Goal: Information Seeking & Learning: Learn about a topic

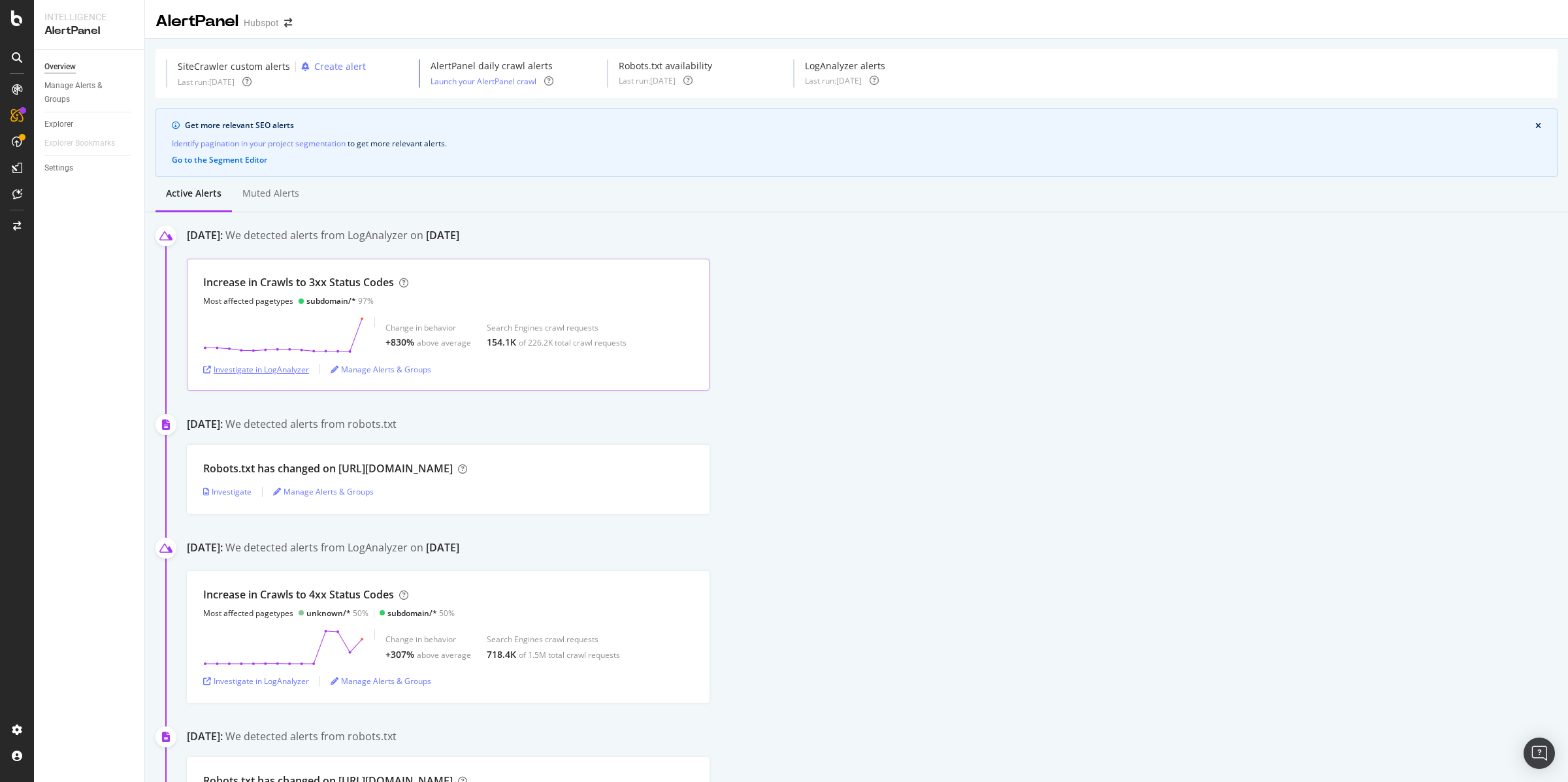
click at [282, 366] on div "Investigate in LogAnalyzer" at bounding box center [256, 369] width 106 height 11
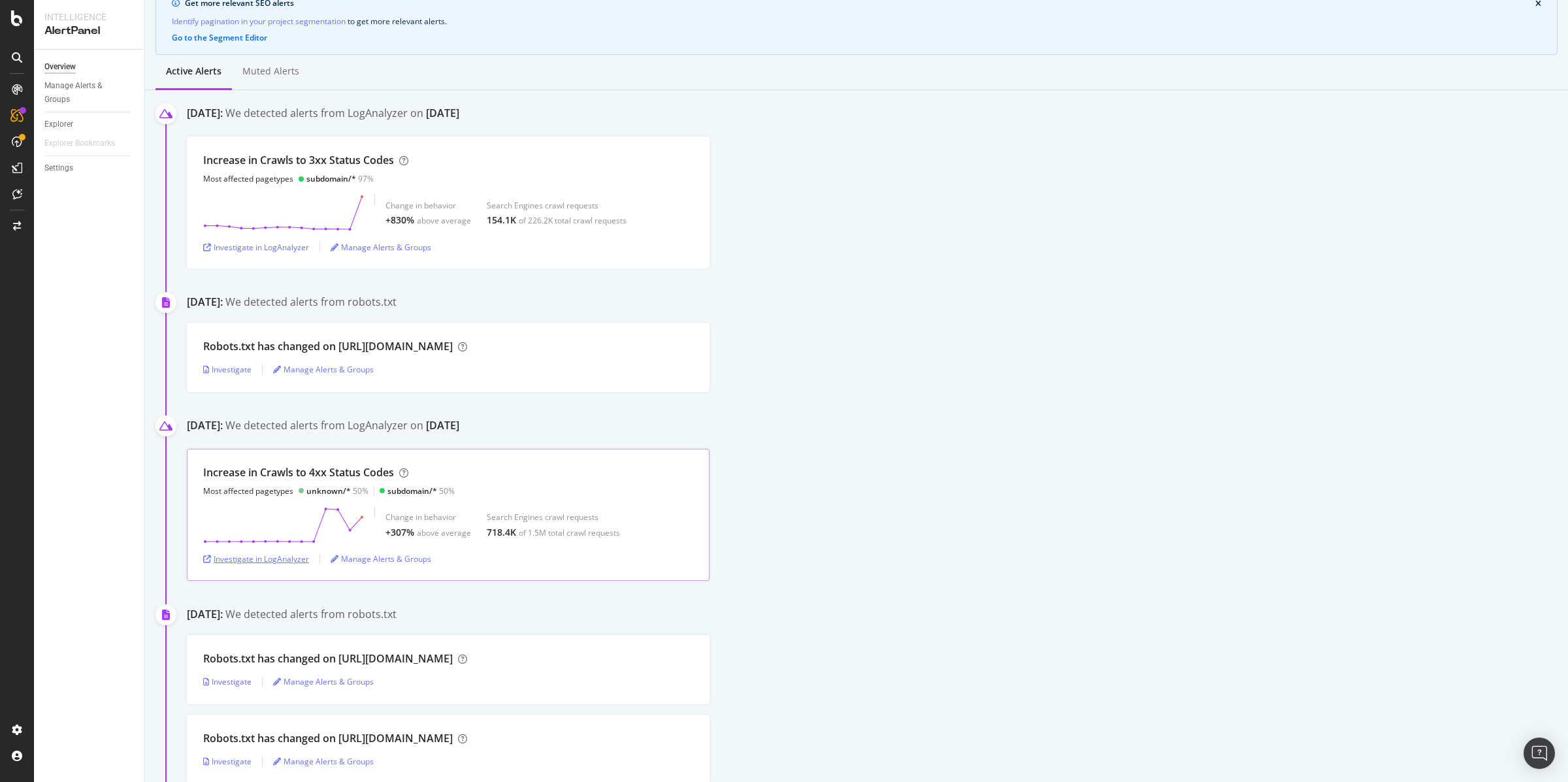
click at [293, 558] on div "Investigate in LogAnalyzer" at bounding box center [256, 559] width 106 height 11
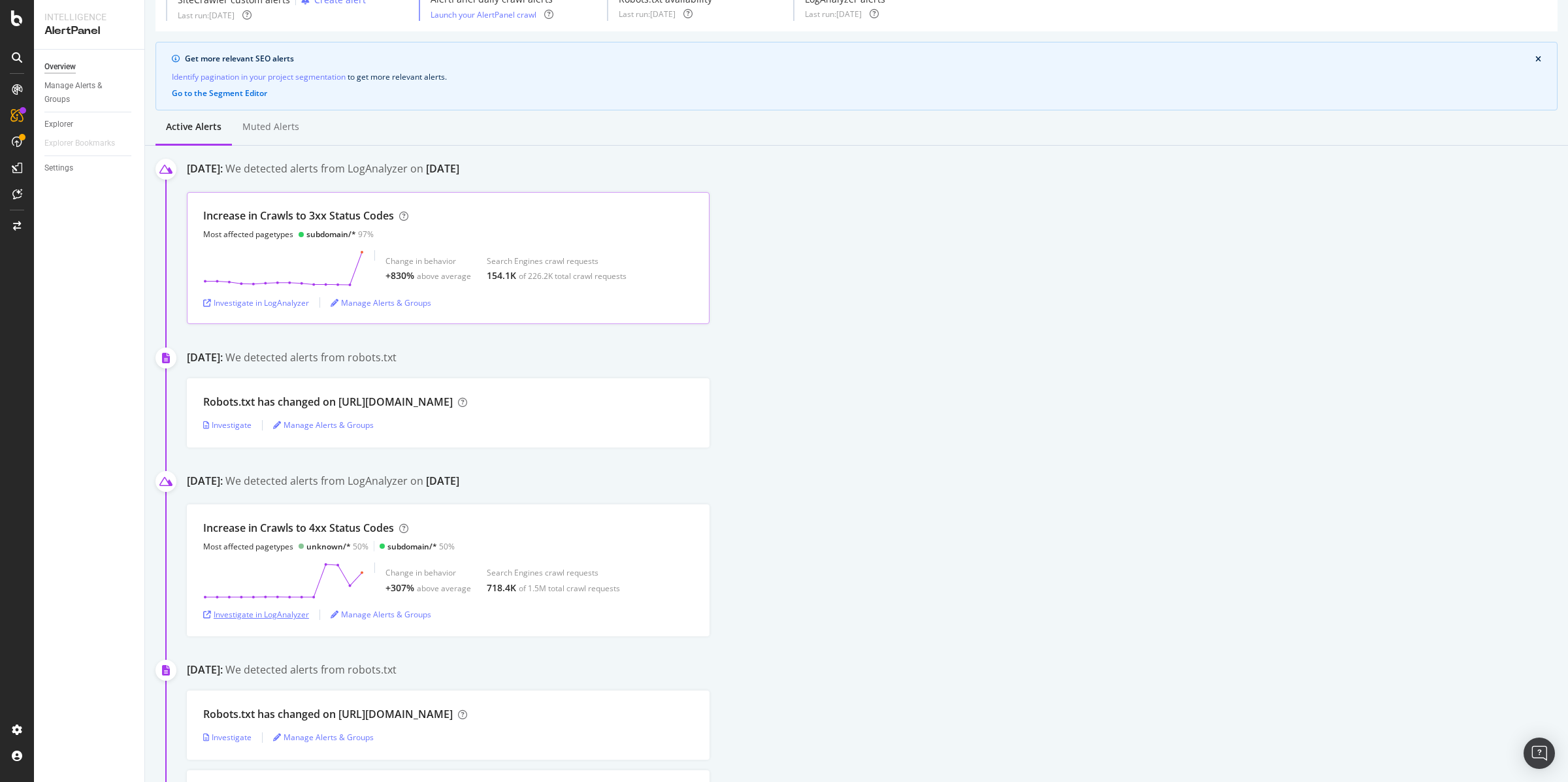
scroll to position [0, 0]
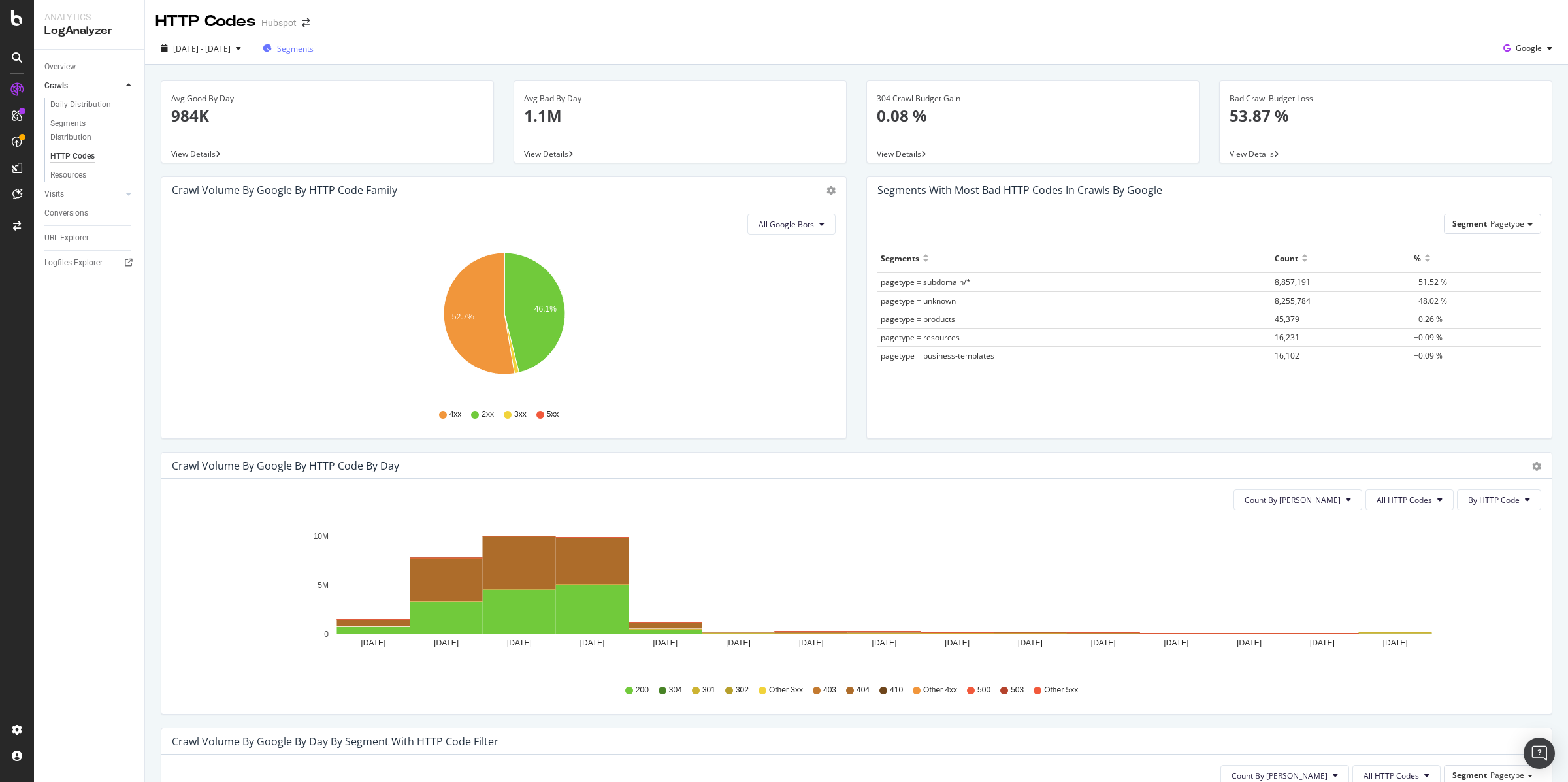
click at [313, 52] on span "Segments" at bounding box center [295, 48] width 36 height 11
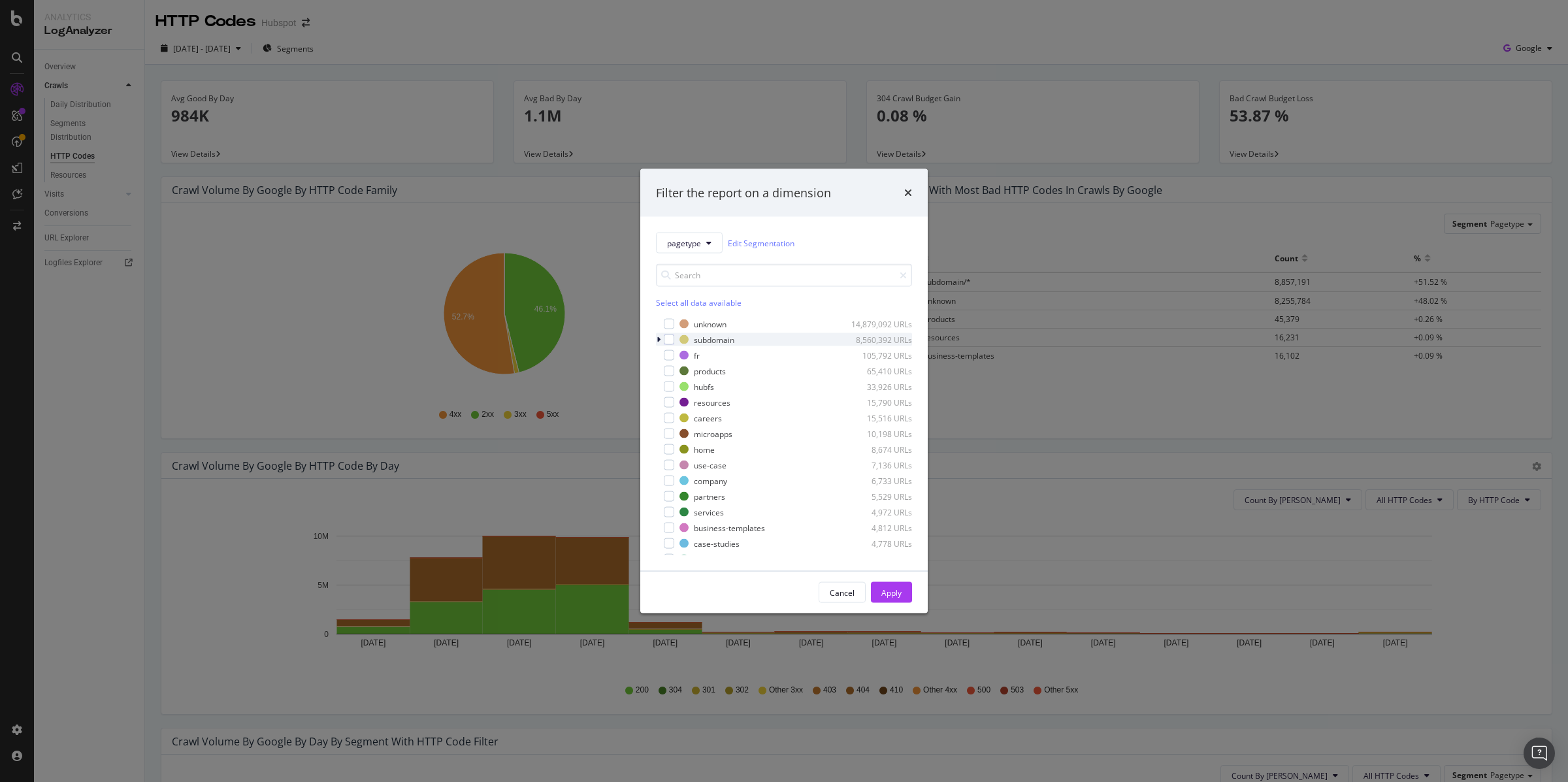
click at [673, 341] on div "subdomain 8,560,392 URLs" at bounding box center [784, 340] width 256 height 13
click at [670, 357] on div "modal" at bounding box center [668, 355] width 8 height 13
click at [893, 594] on div "Apply" at bounding box center [891, 592] width 21 height 11
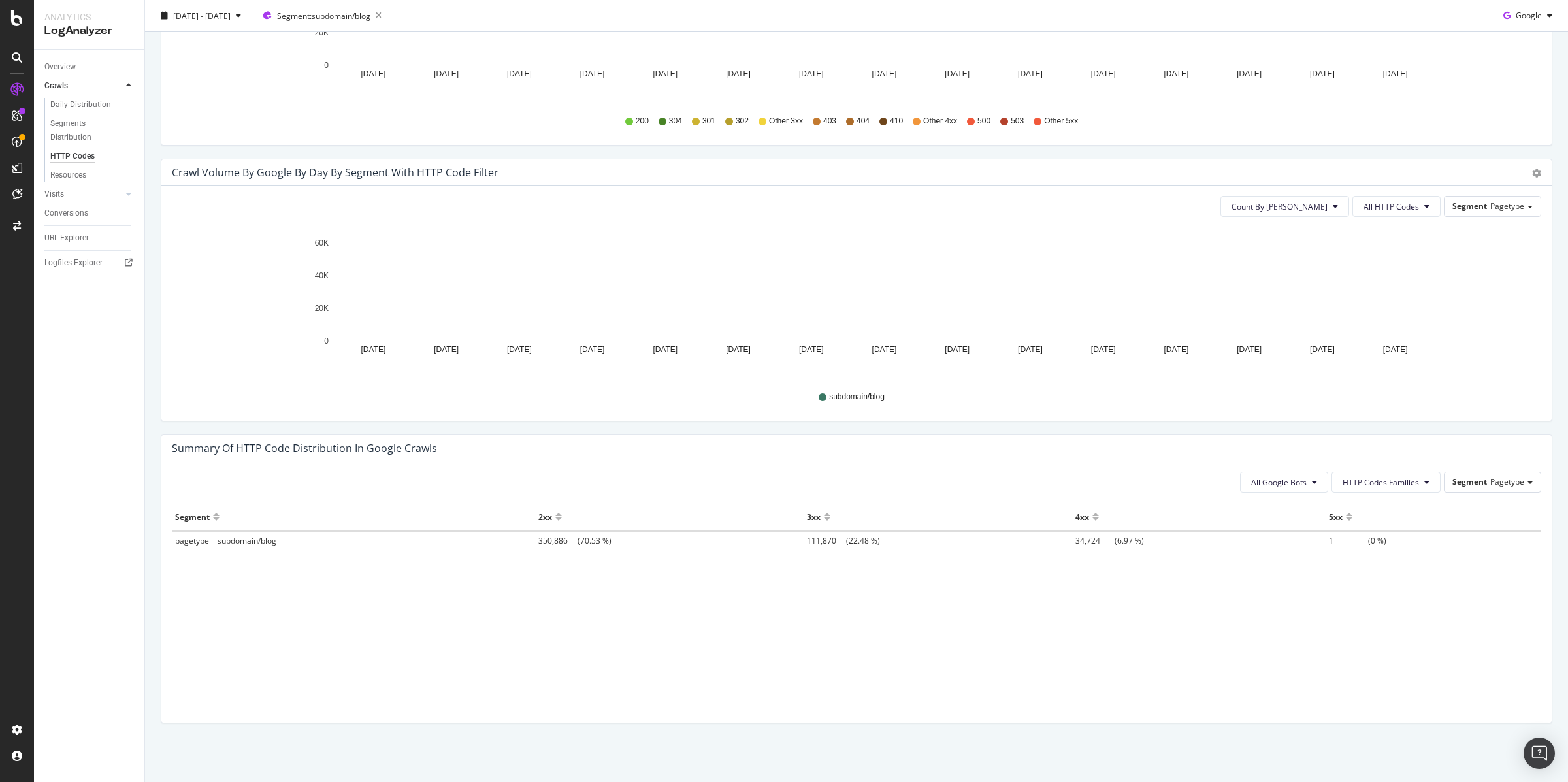
scroll to position [567, 0]
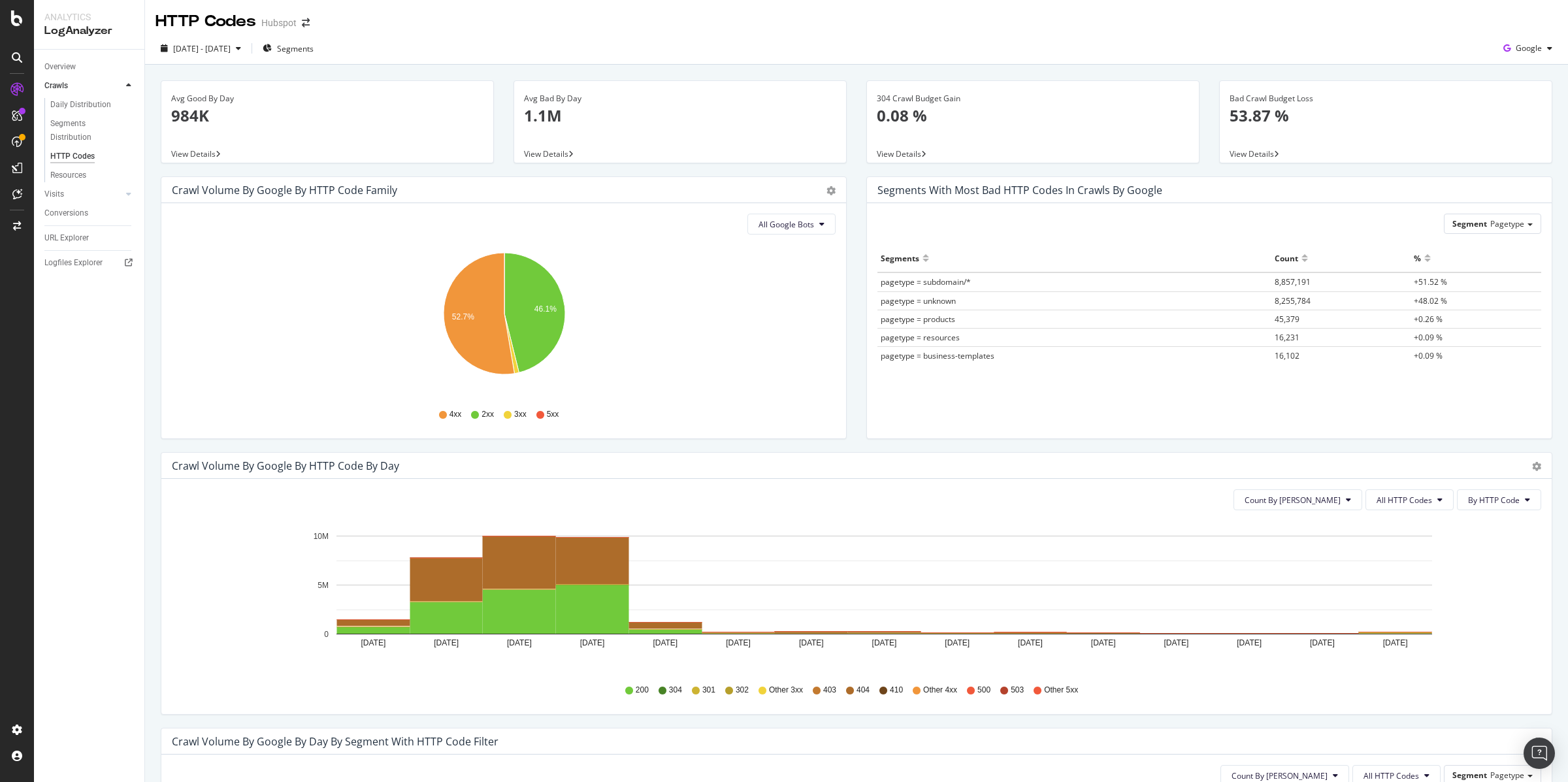
click at [23, 64] on div at bounding box center [17, 58] width 21 height 21
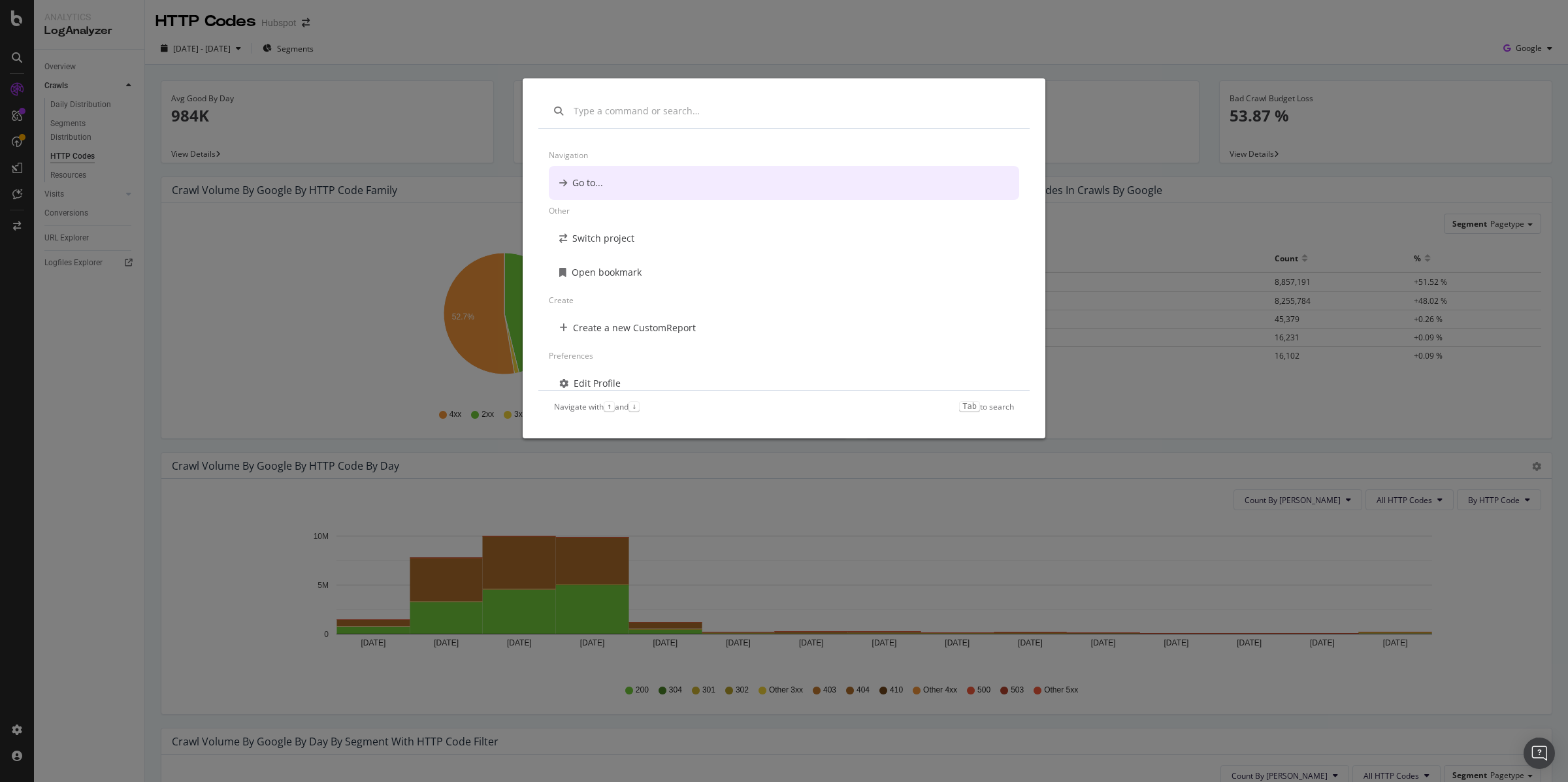
click at [23, 64] on div "Navigation Go to... Other Switch project Open bookmark Create Create a new Cust…" at bounding box center [784, 391] width 1568 height 782
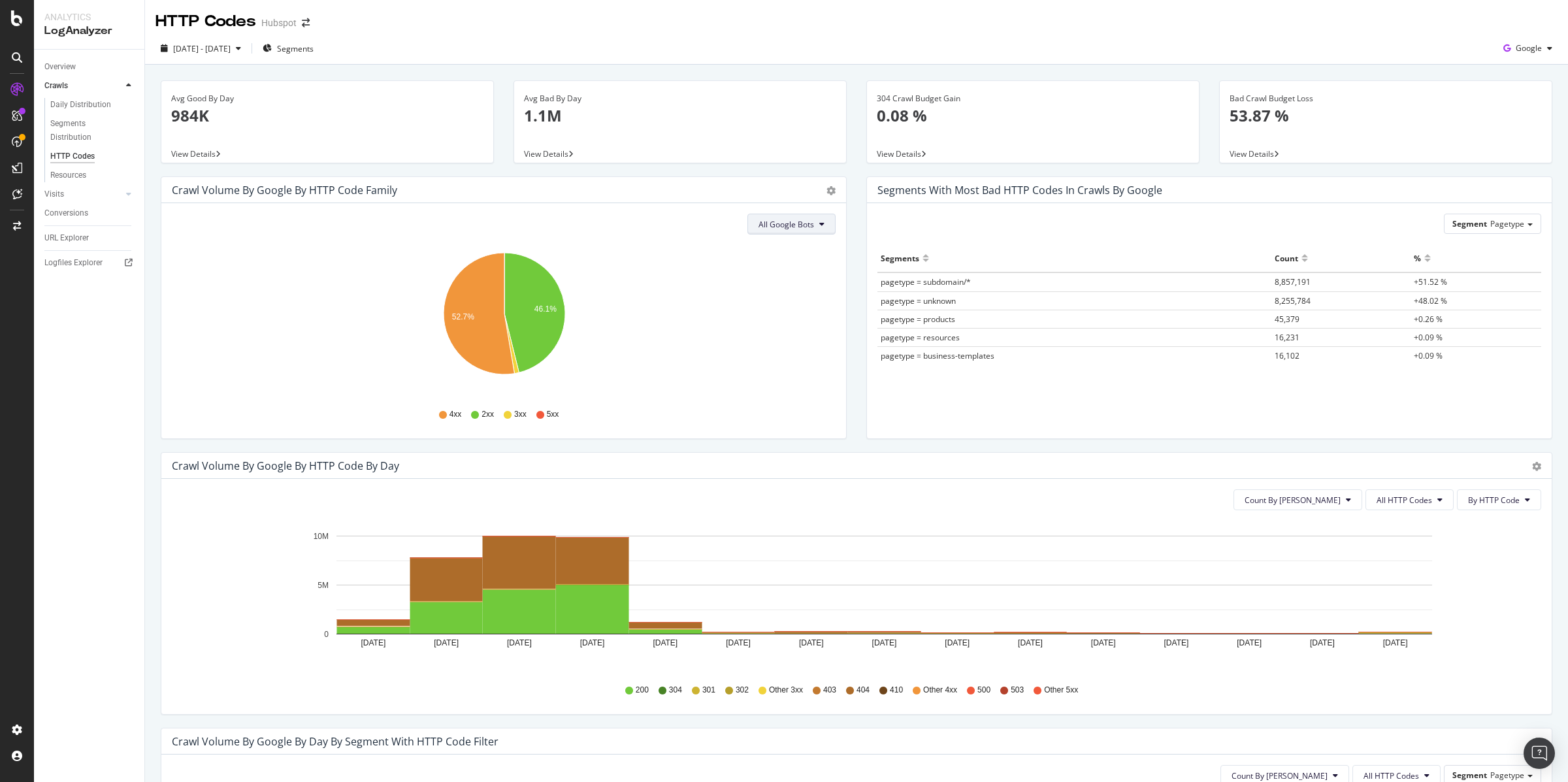
click at [813, 225] on span "All Google Bots" at bounding box center [787, 224] width 56 height 11
click at [814, 225] on button "All Google Bots" at bounding box center [791, 224] width 88 height 21
click at [313, 45] on span "Segments" at bounding box center [295, 48] width 36 height 11
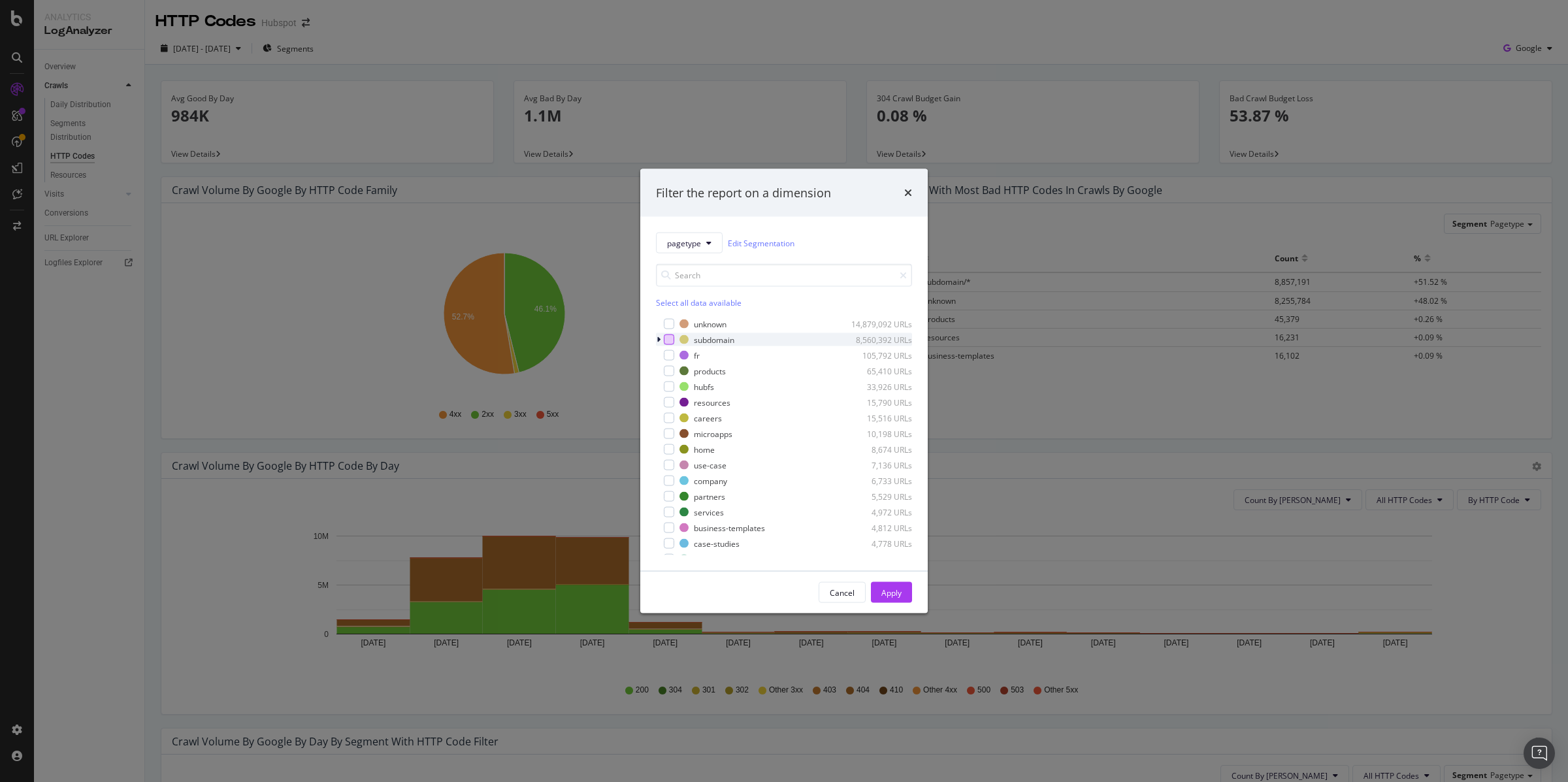
click at [670, 343] on div "modal" at bounding box center [669, 340] width 11 height 11
click at [897, 600] on div "Apply" at bounding box center [891, 592] width 21 height 20
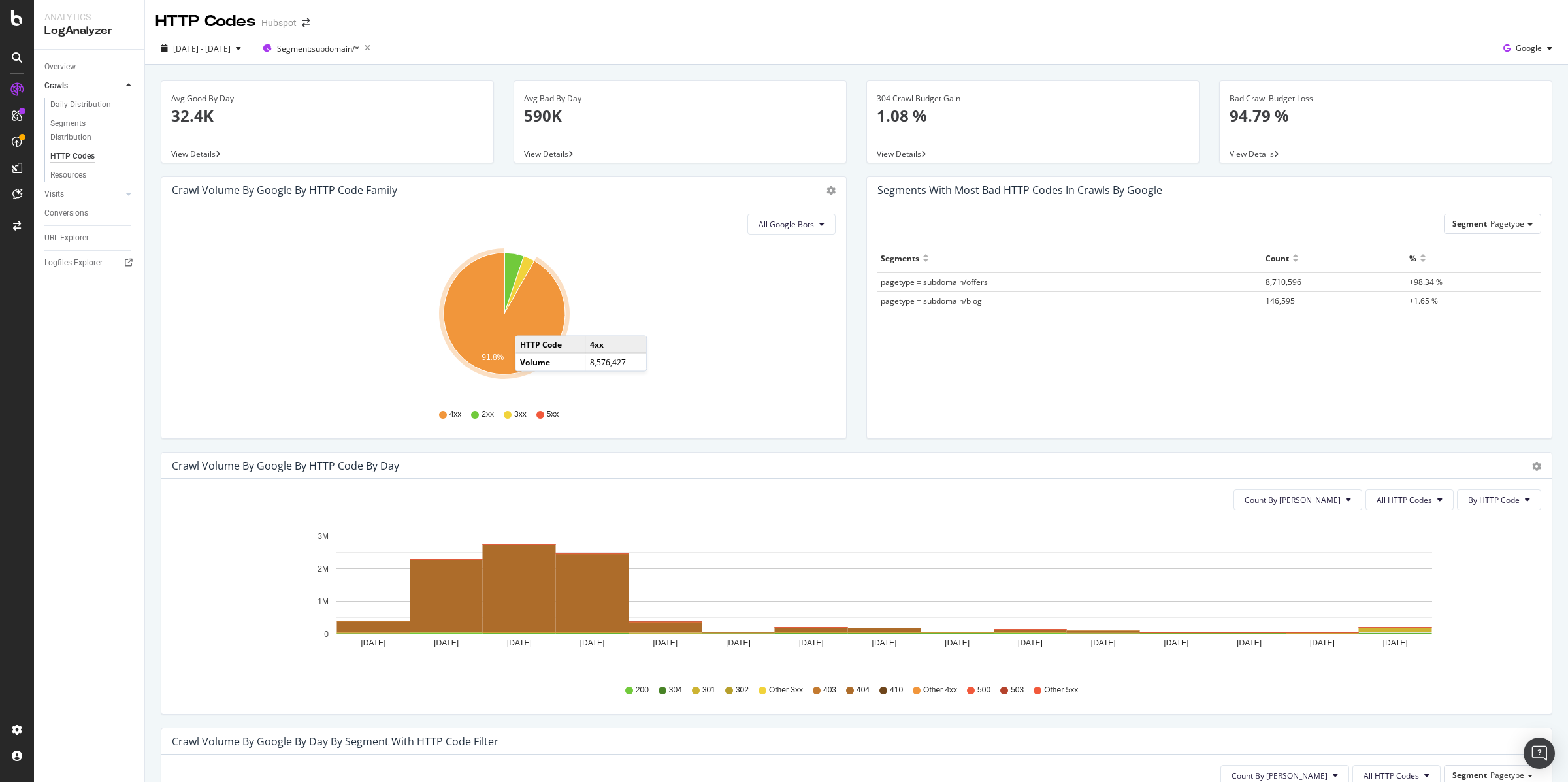
click at [528, 323] on icon "A chart." at bounding box center [504, 313] width 121 height 121
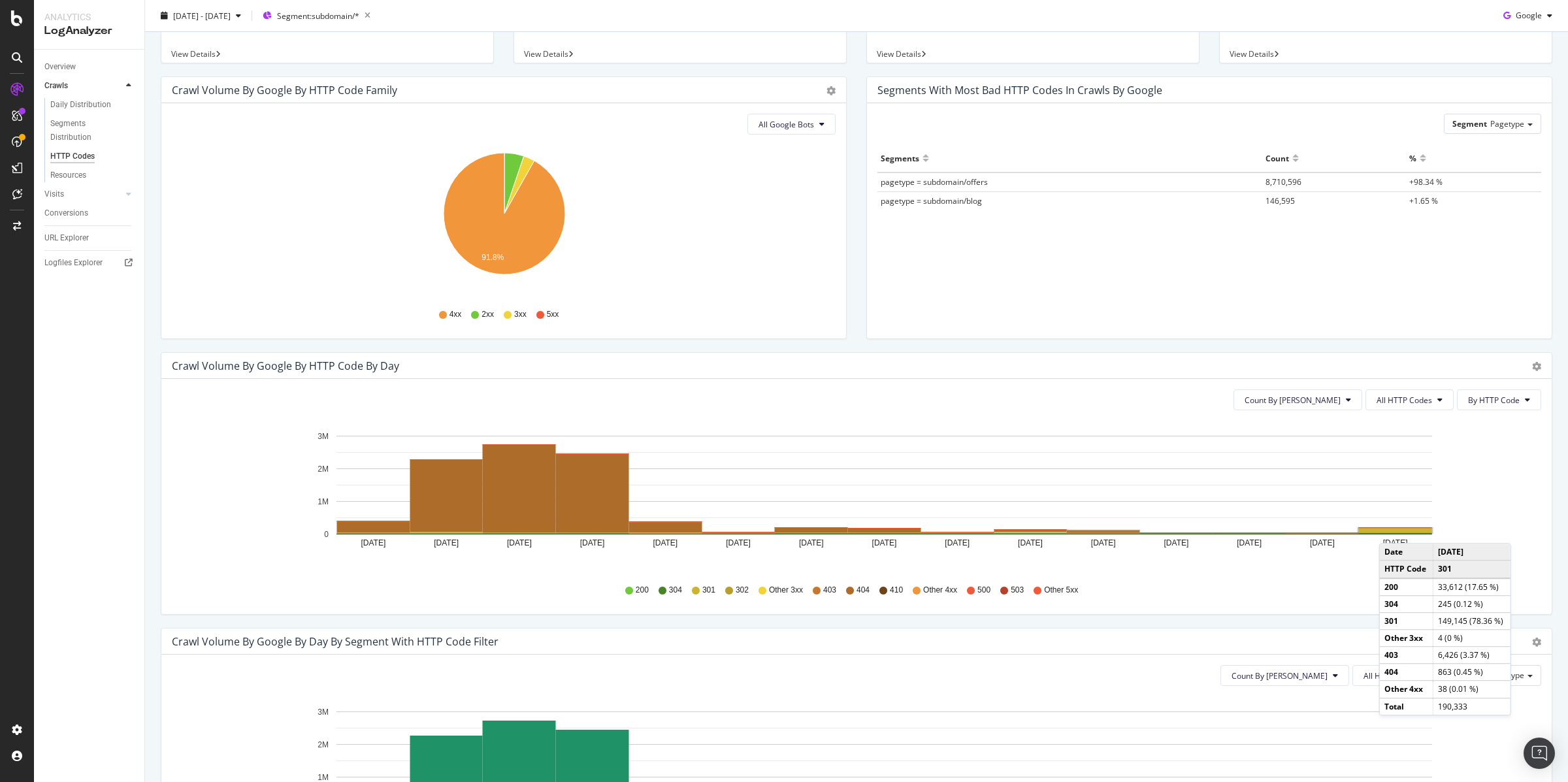
click at [1392, 530] on rect "A chart." at bounding box center [1396, 531] width 73 height 4
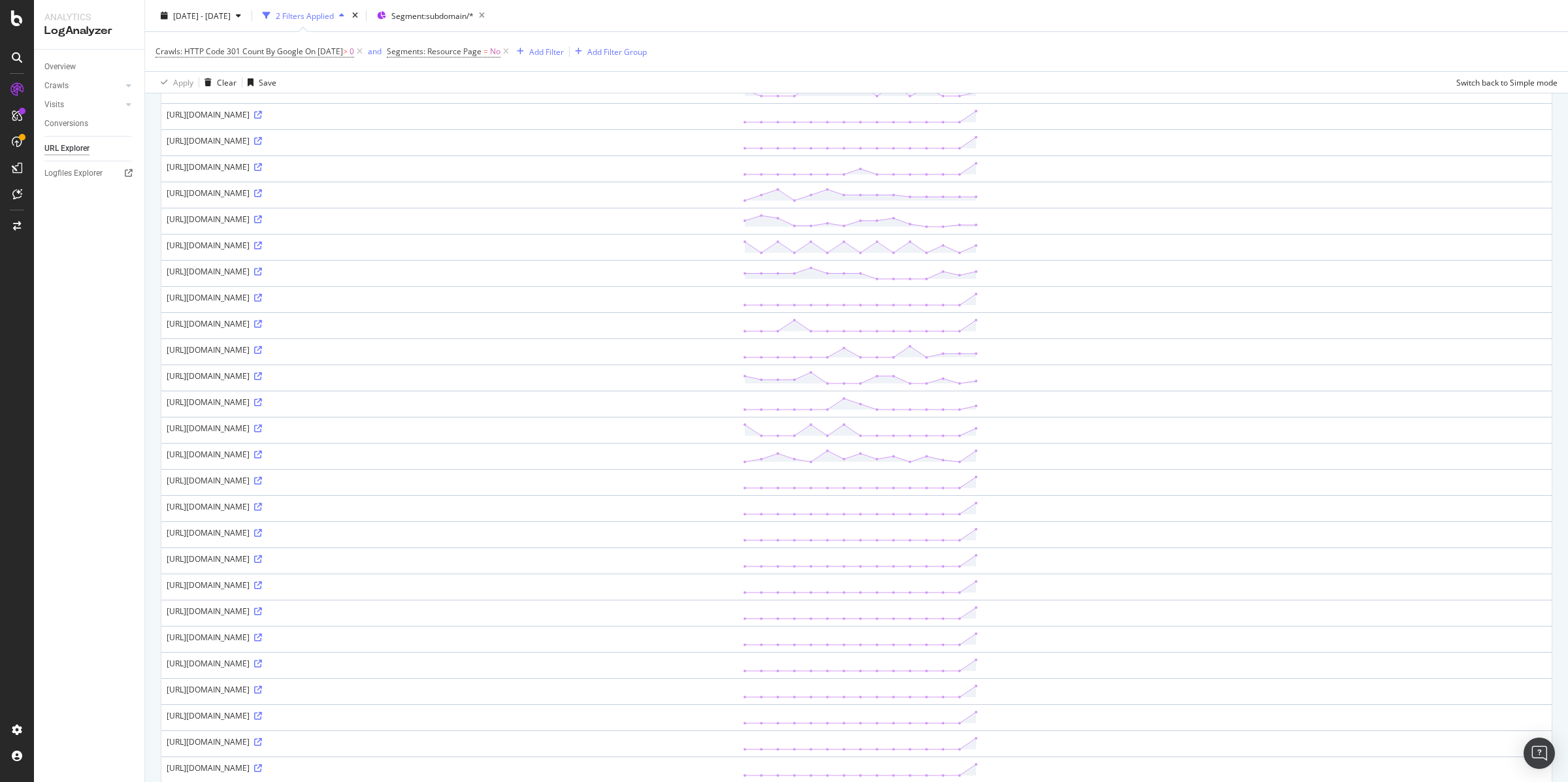
scroll to position [972, 0]
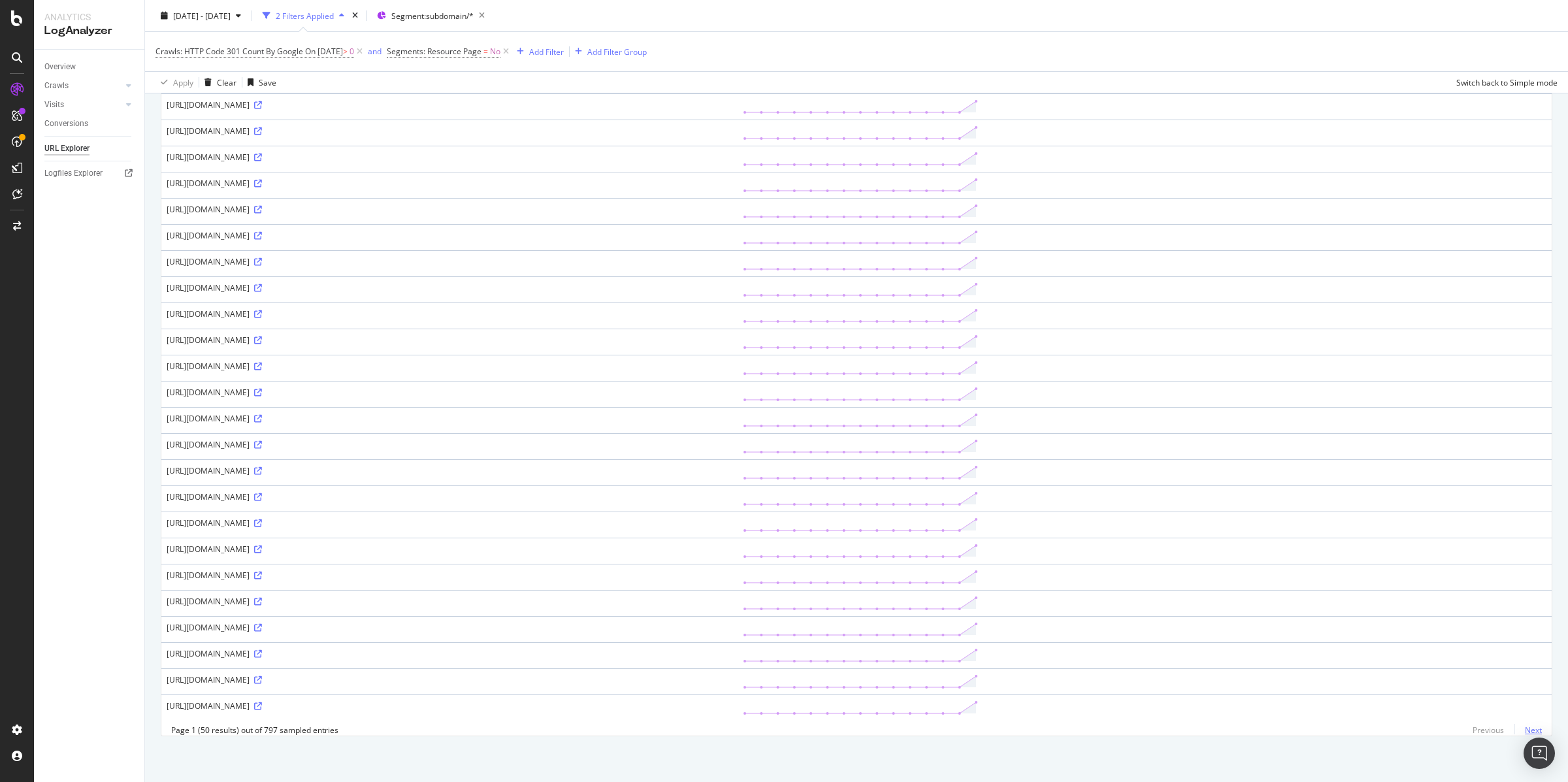
click at [1535, 728] on link "Next" at bounding box center [1528, 730] width 27 height 19
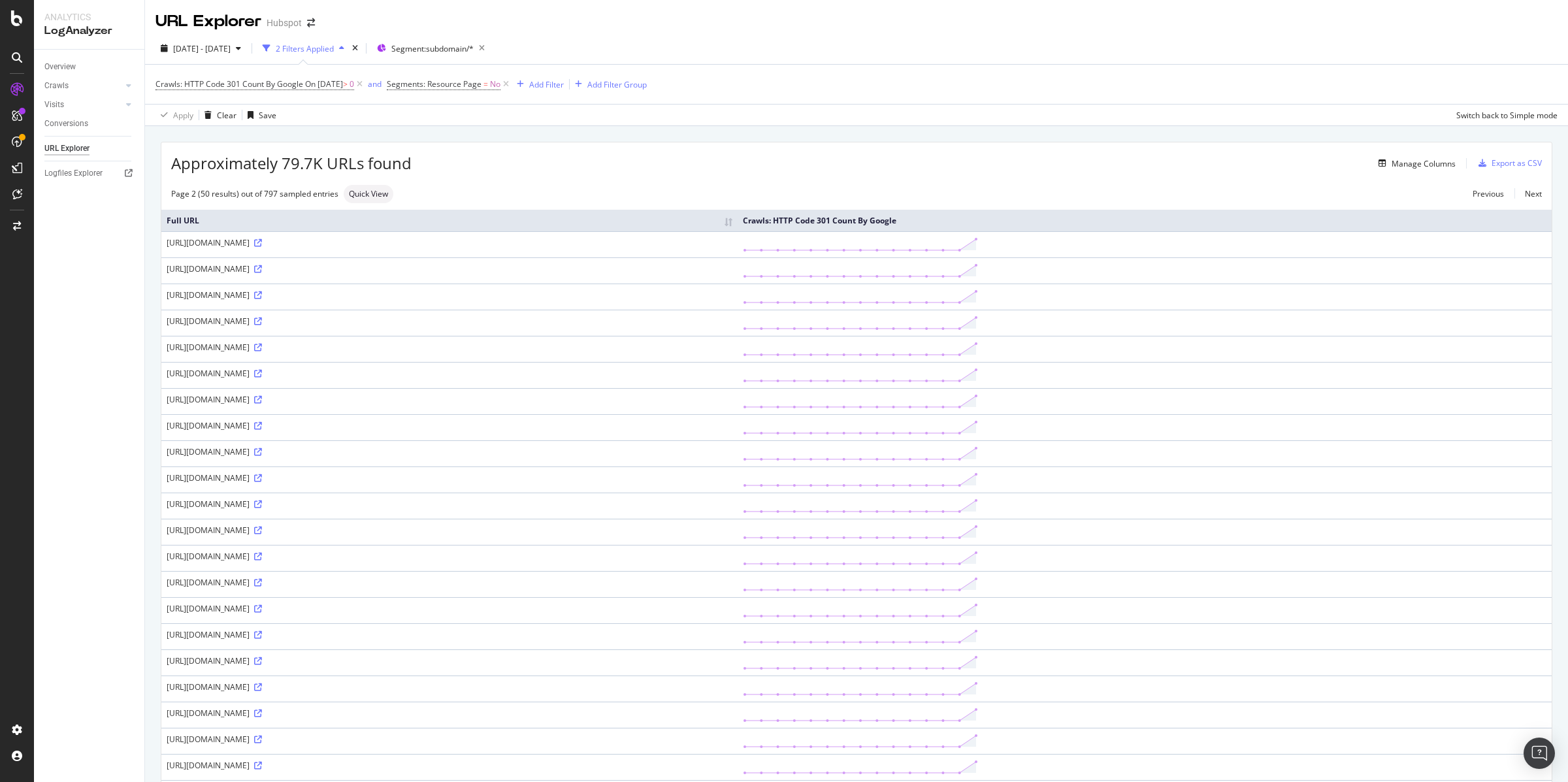
scroll to position [1141, 0]
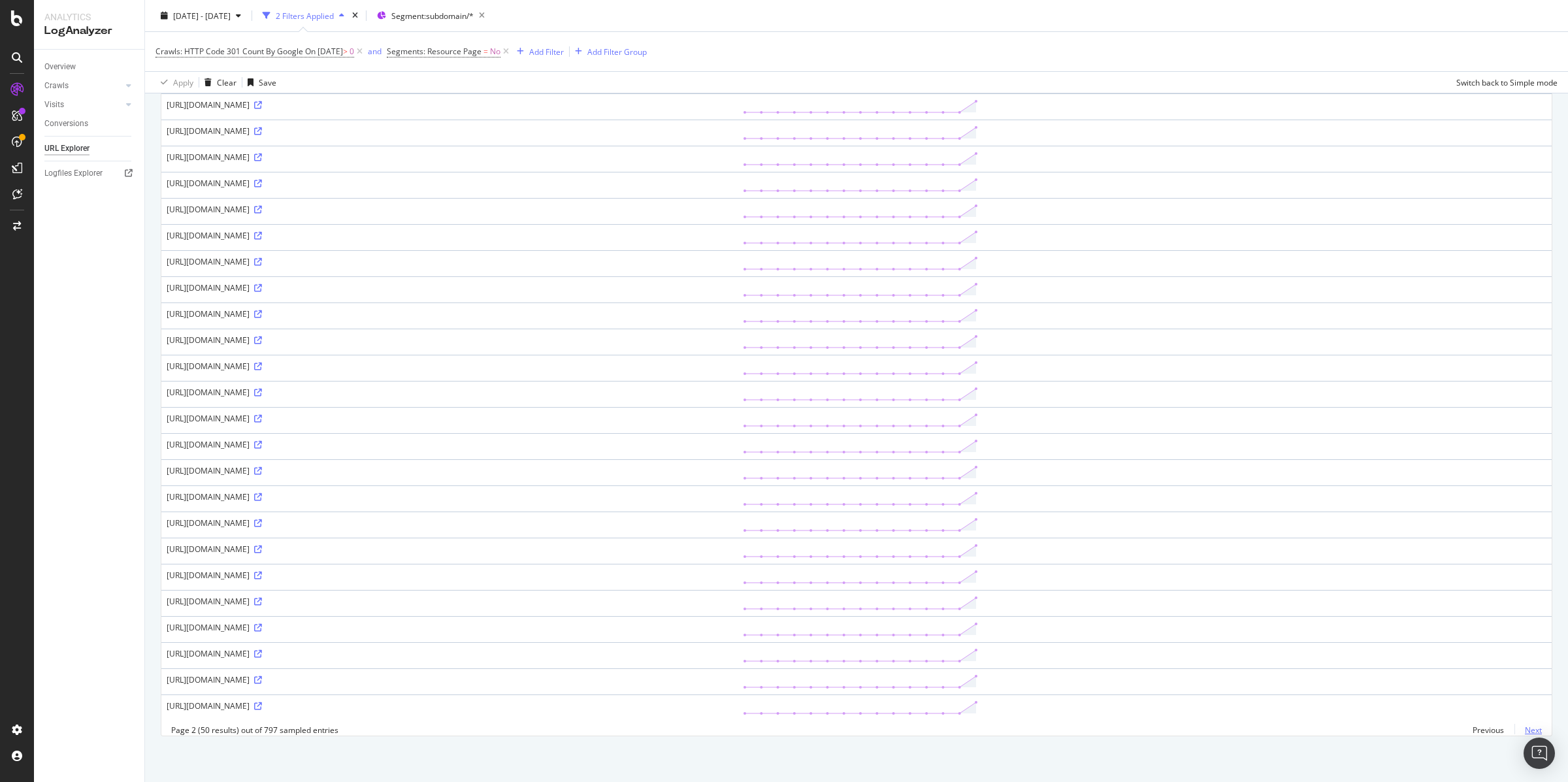
click at [1536, 730] on link "Next" at bounding box center [1528, 730] width 27 height 19
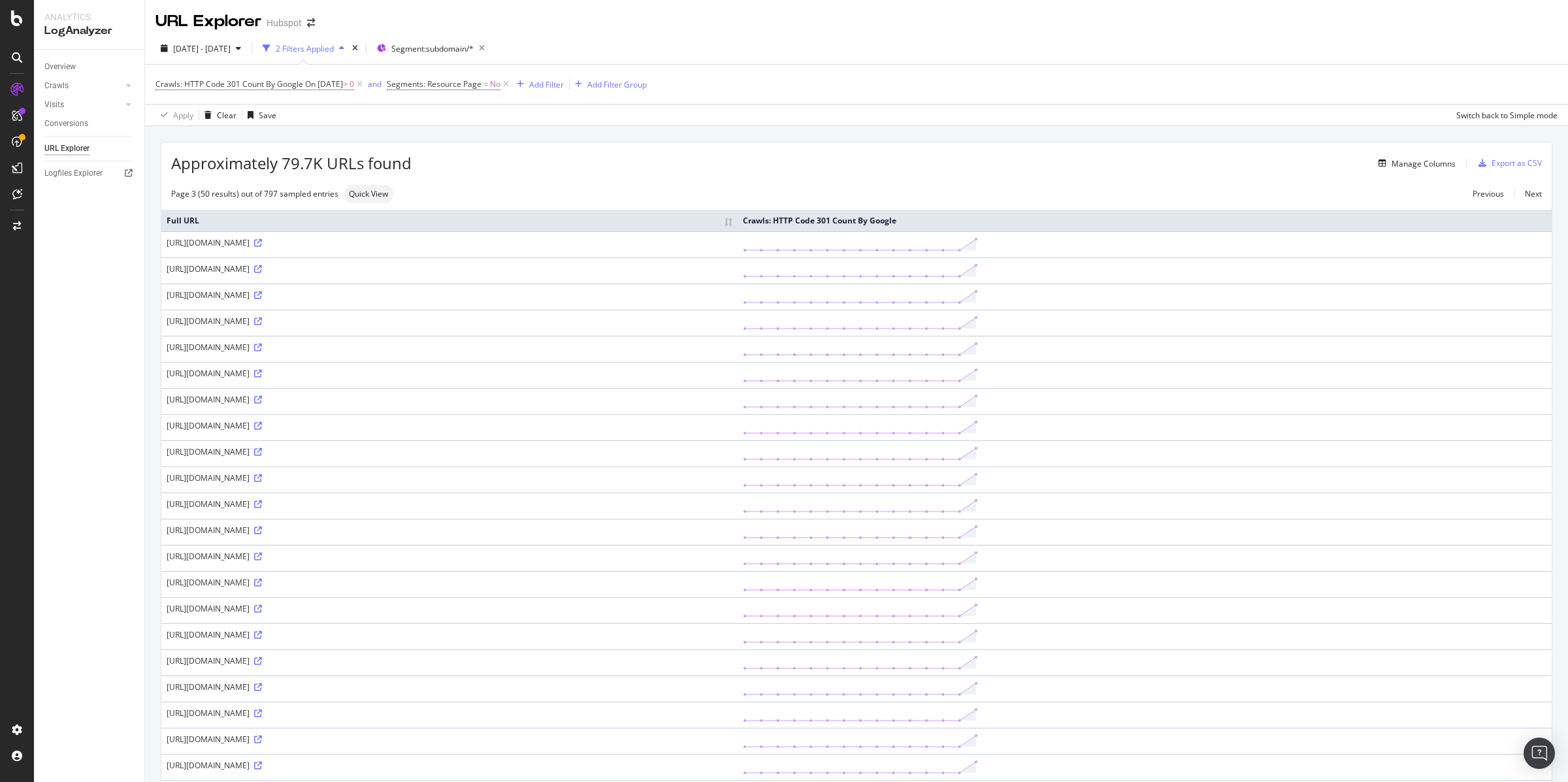
click at [223, 274] on div "[URL][DOMAIN_NAME]" at bounding box center [449, 268] width 566 height 11
drag, startPoint x: 232, startPoint y: 288, endPoint x: 164, endPoint y: 272, distance: 69.9
click at [164, 272] on td "[URL][DOMAIN_NAME]" at bounding box center [449, 270] width 576 height 26
copy div "[URL][DOMAIN_NAME]"
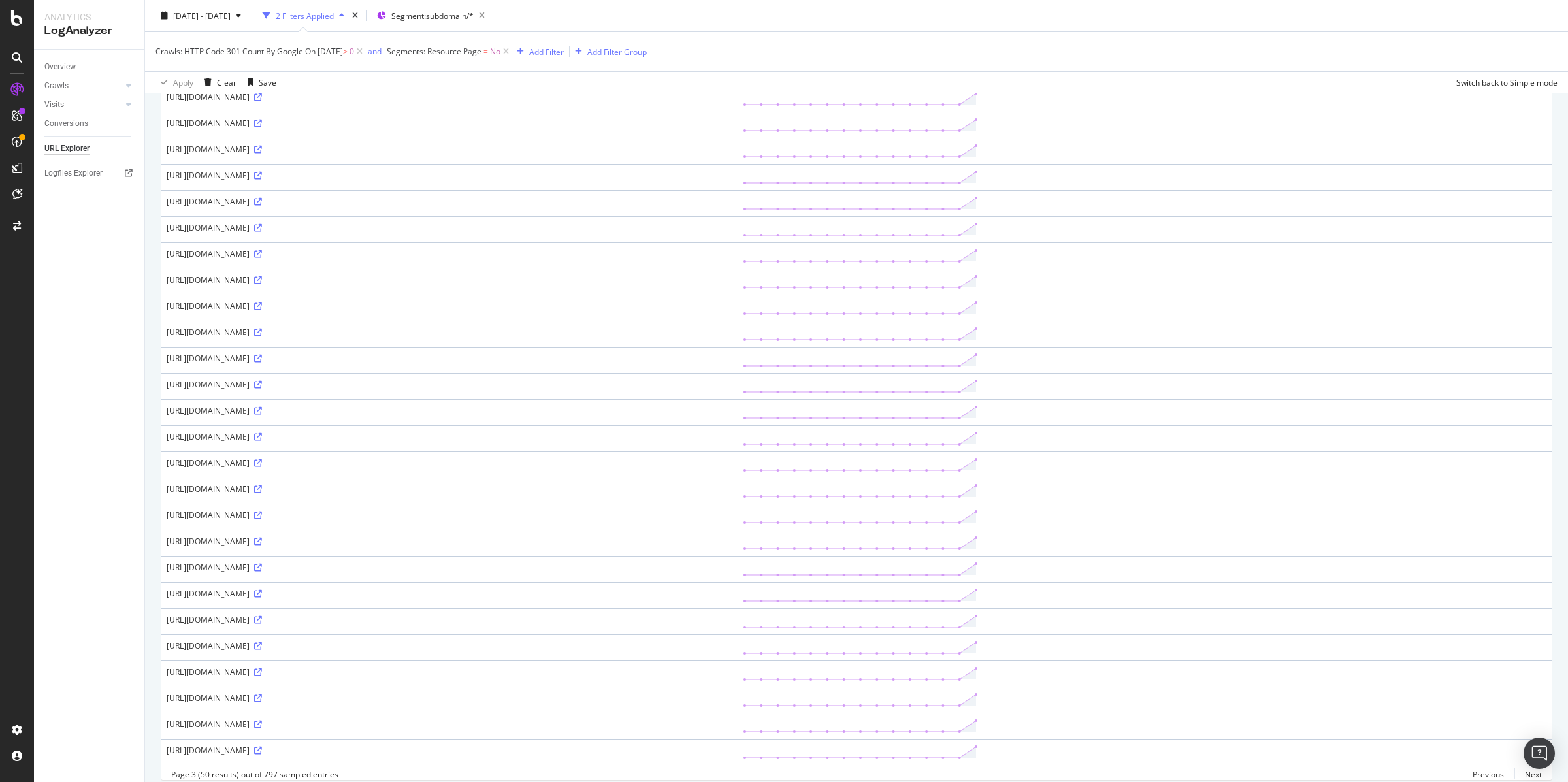
scroll to position [1126, 0]
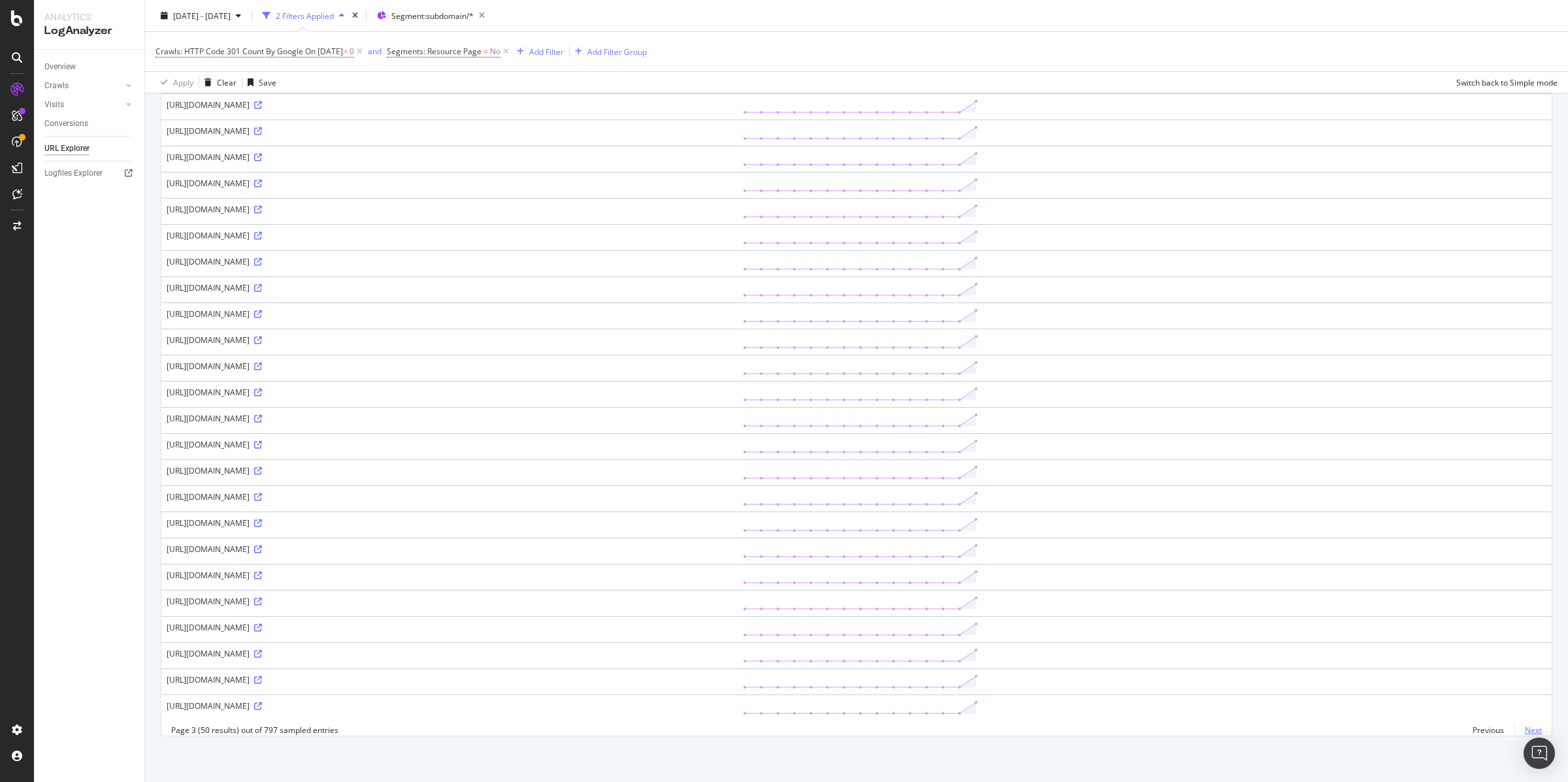
click at [1534, 729] on link "Next" at bounding box center [1528, 730] width 27 height 19
click at [1534, 726] on link "Next" at bounding box center [1528, 730] width 27 height 19
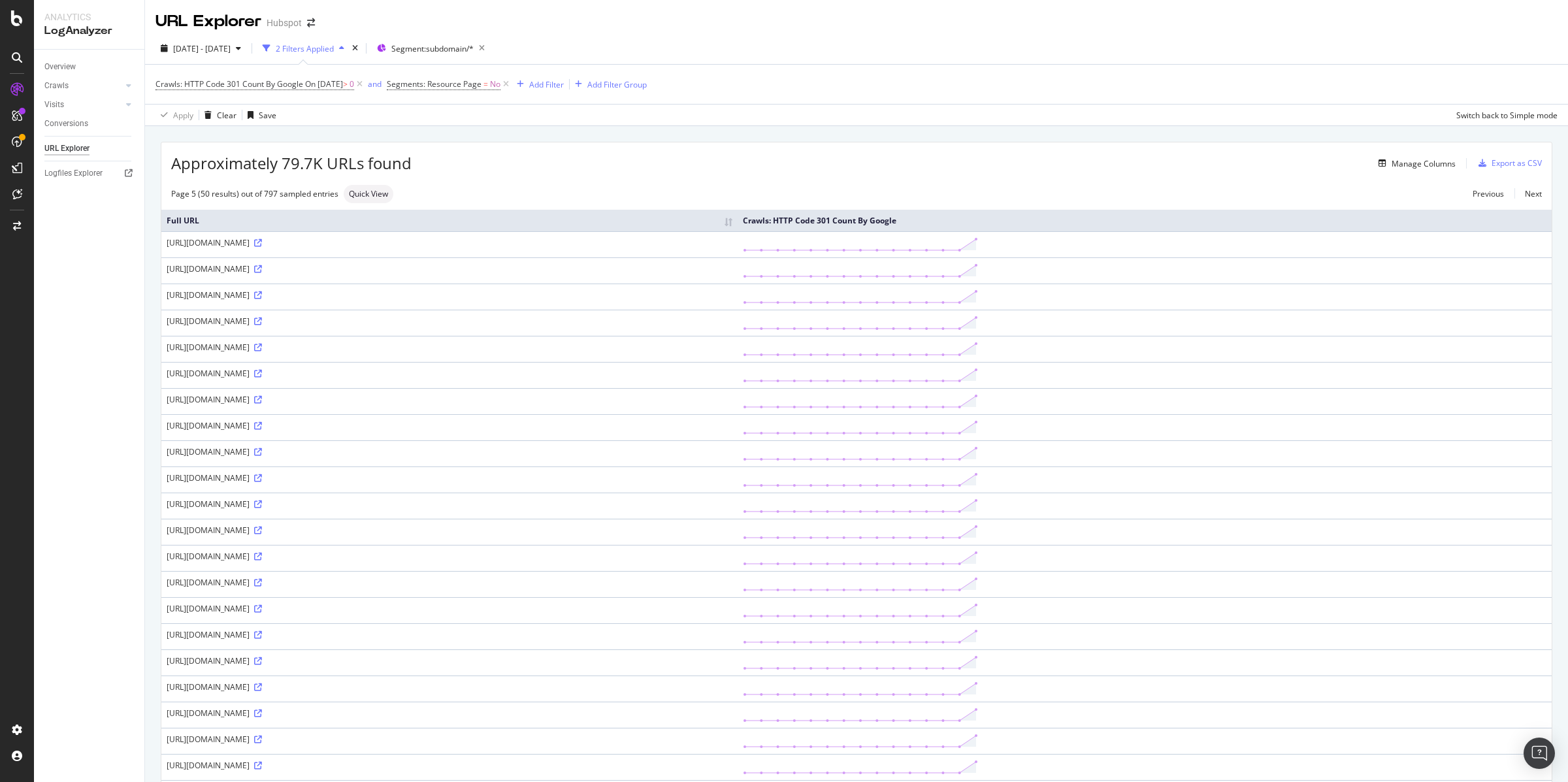
scroll to position [99, 0]
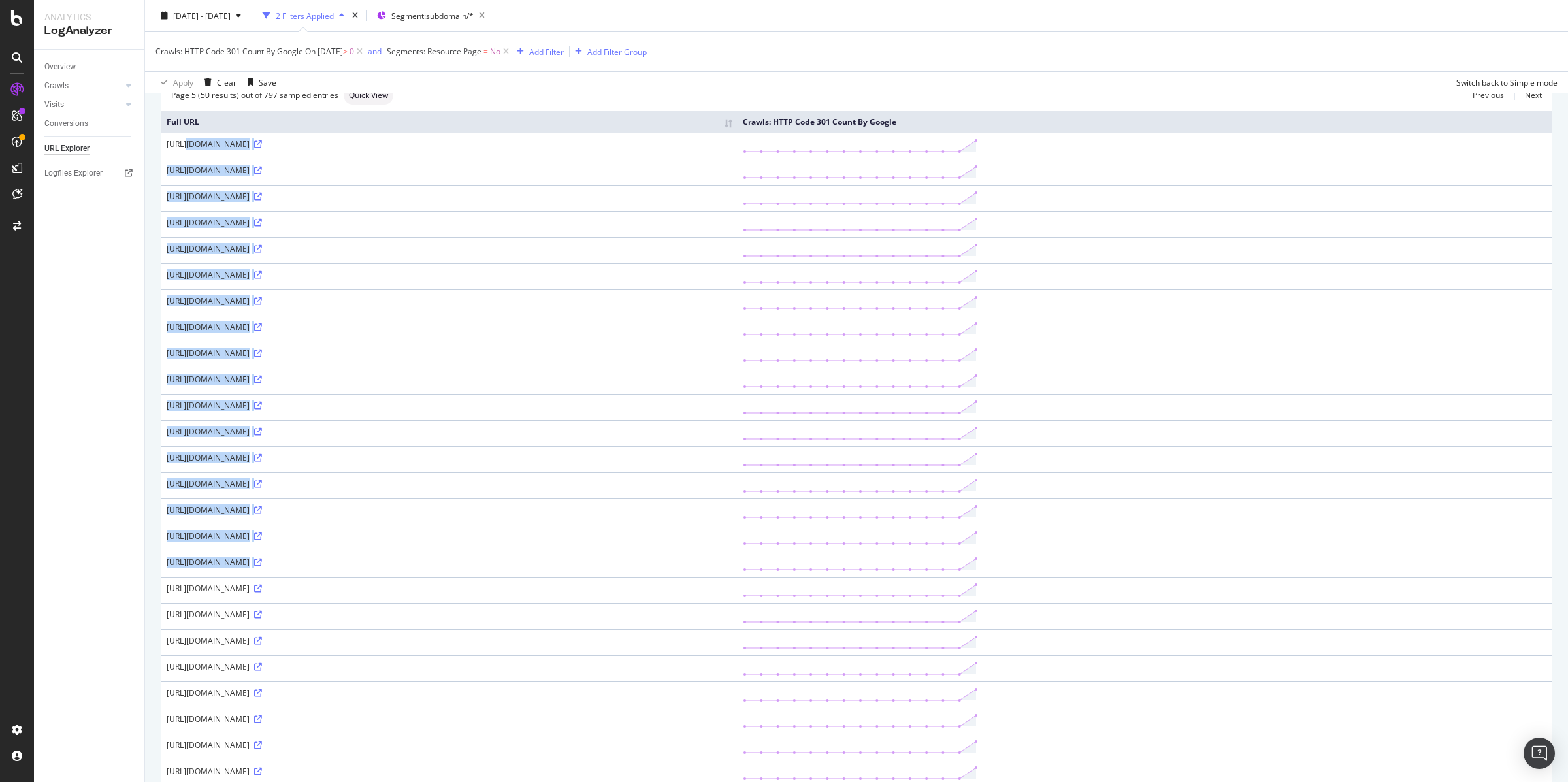
copy tbody "[URL][DOMAIN_NAME] [URL][DOMAIN_NAME] [URL][DOMAIN_NAME] [URL][DOMAIN_NAME].."
drag, startPoint x: 1275, startPoint y: 647, endPoint x: 162, endPoint y: 142, distance: 1222.2
click at [161, 142] on tbody "[URL][DOMAIN_NAME] [URL][DOMAIN_NAME] [URL][DOMAIN_NAME]" at bounding box center [856, 786] width 1390 height 1307
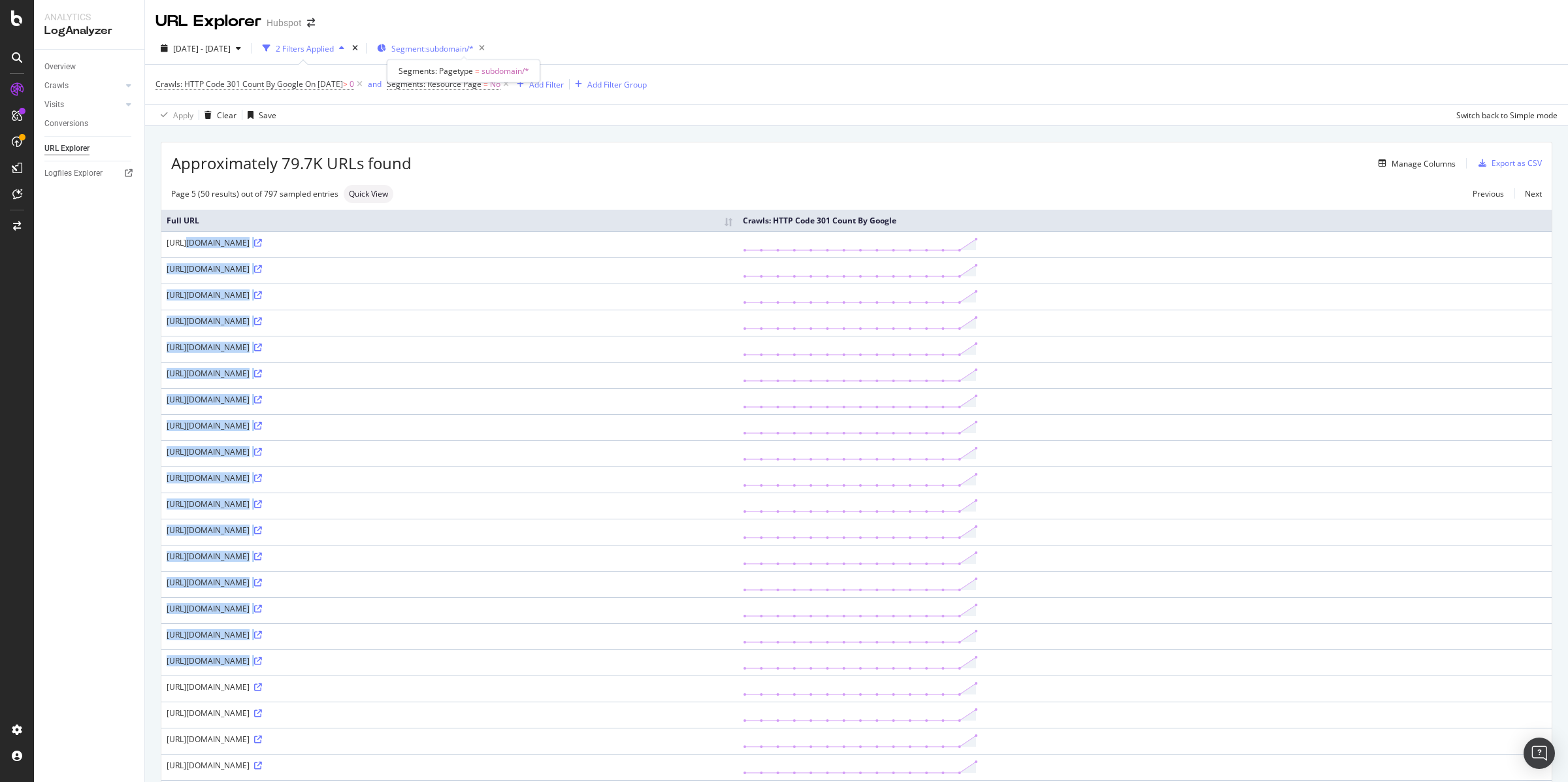
click at [450, 46] on span "Segment: subdomain/*" at bounding box center [433, 48] width 82 height 11
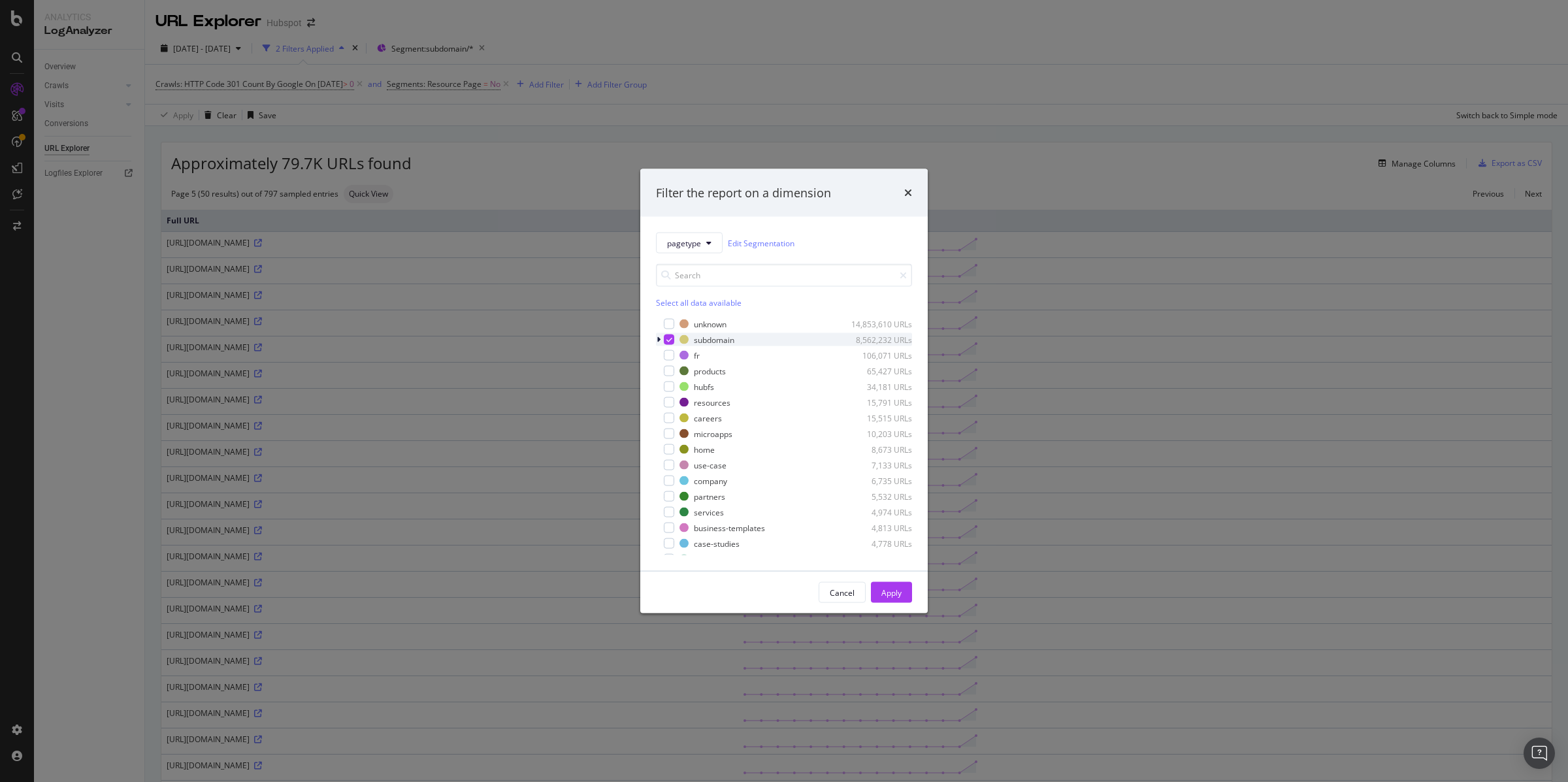
click at [659, 341] on icon "modal" at bounding box center [659, 340] width 4 height 8
click at [678, 369] on icon "modal" at bounding box center [677, 371] width 6 height 7
click at [888, 592] on div "Apply" at bounding box center [891, 592] width 21 height 11
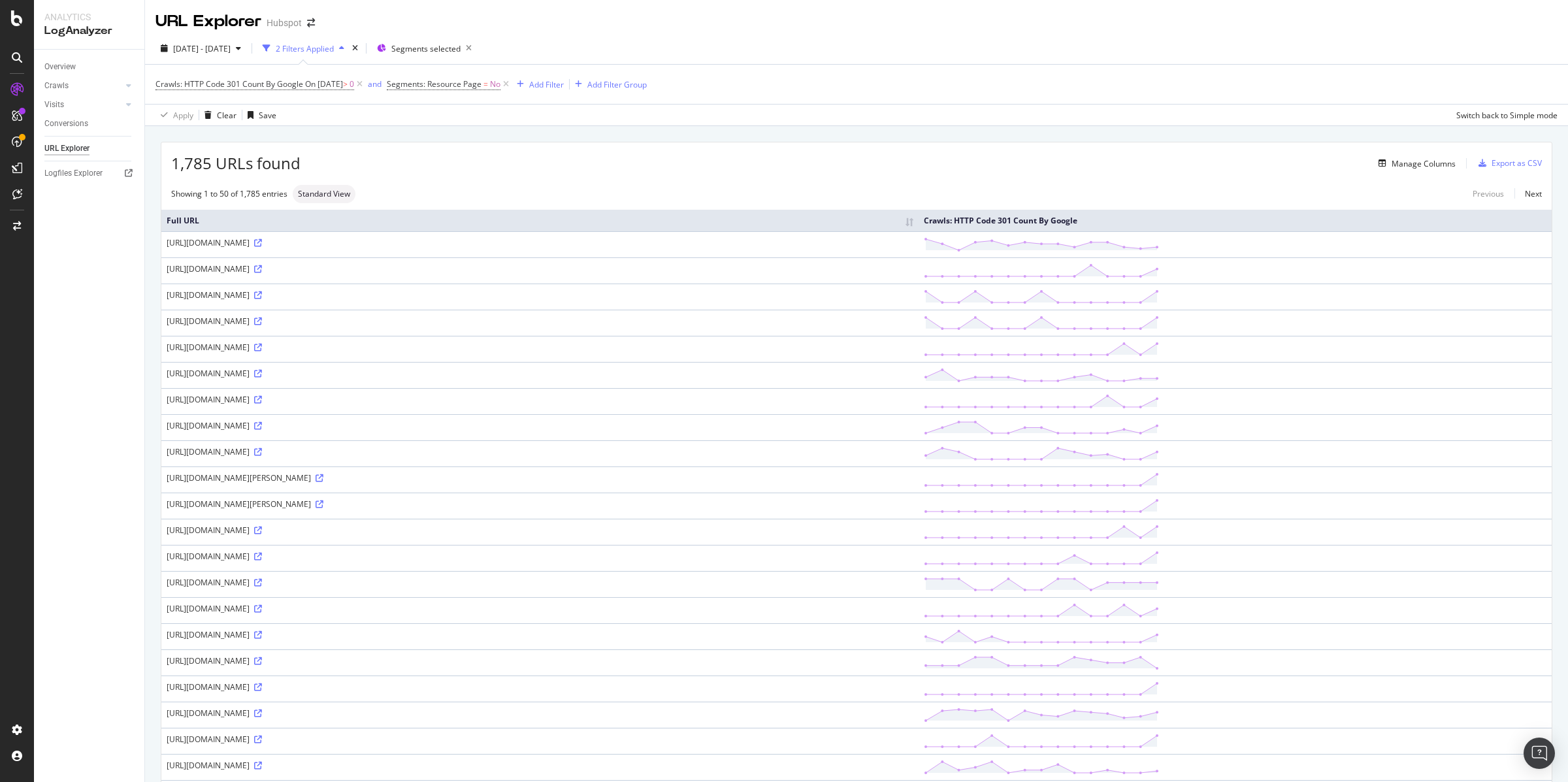
scroll to position [832, 0]
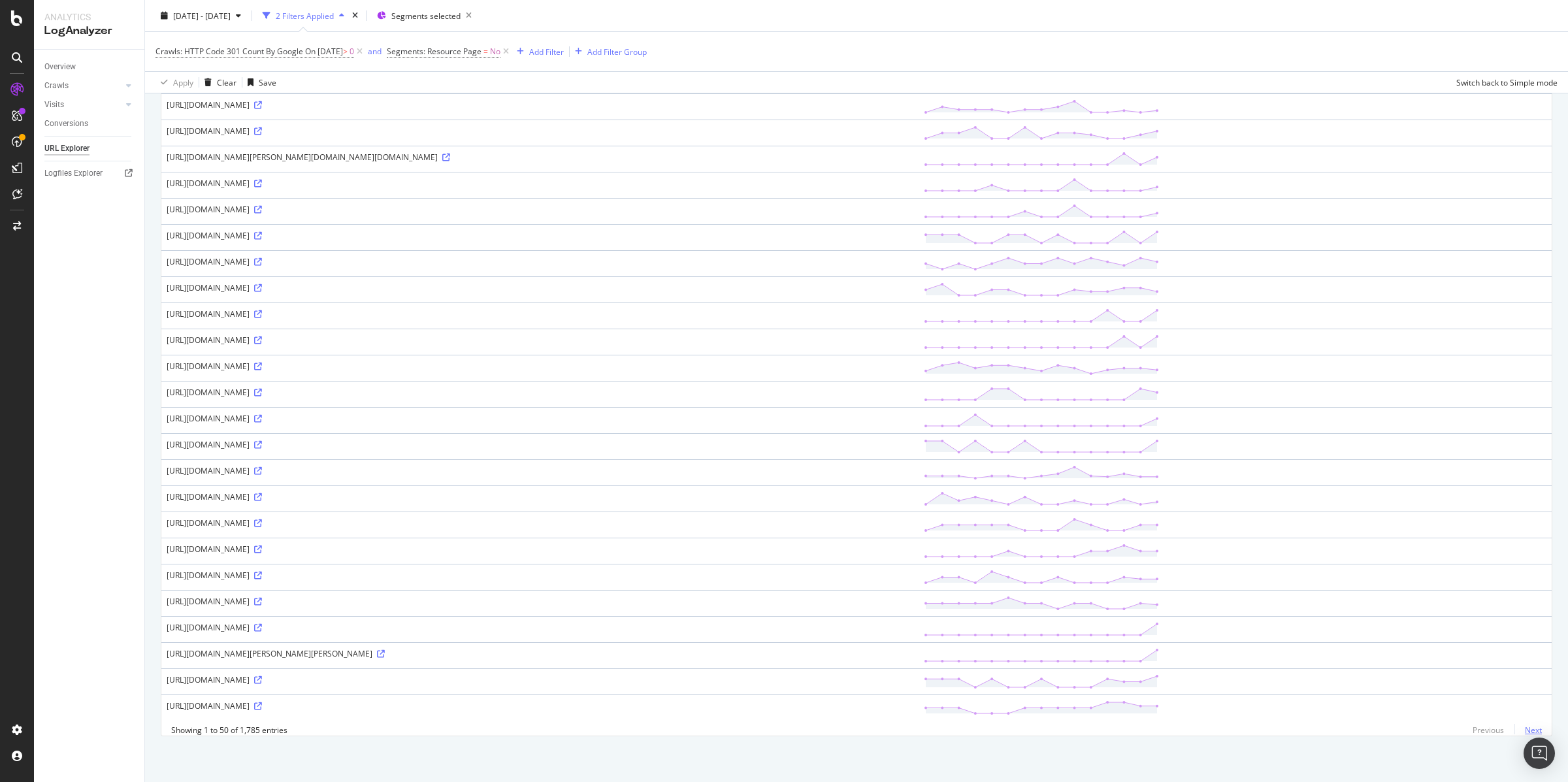
click at [1527, 726] on link "Next" at bounding box center [1528, 730] width 27 height 19
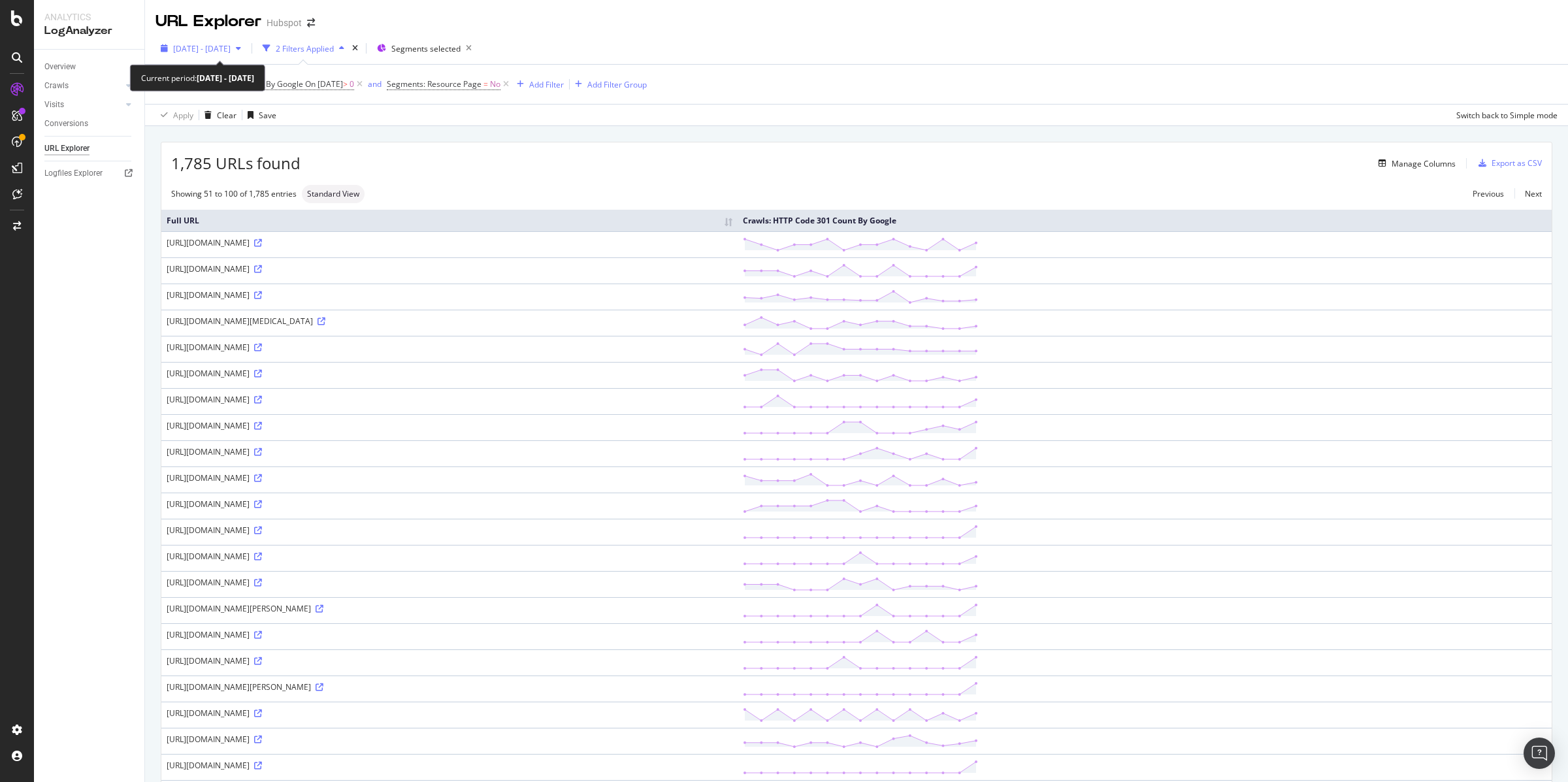
click at [247, 46] on div "button" at bounding box center [239, 48] width 16 height 8
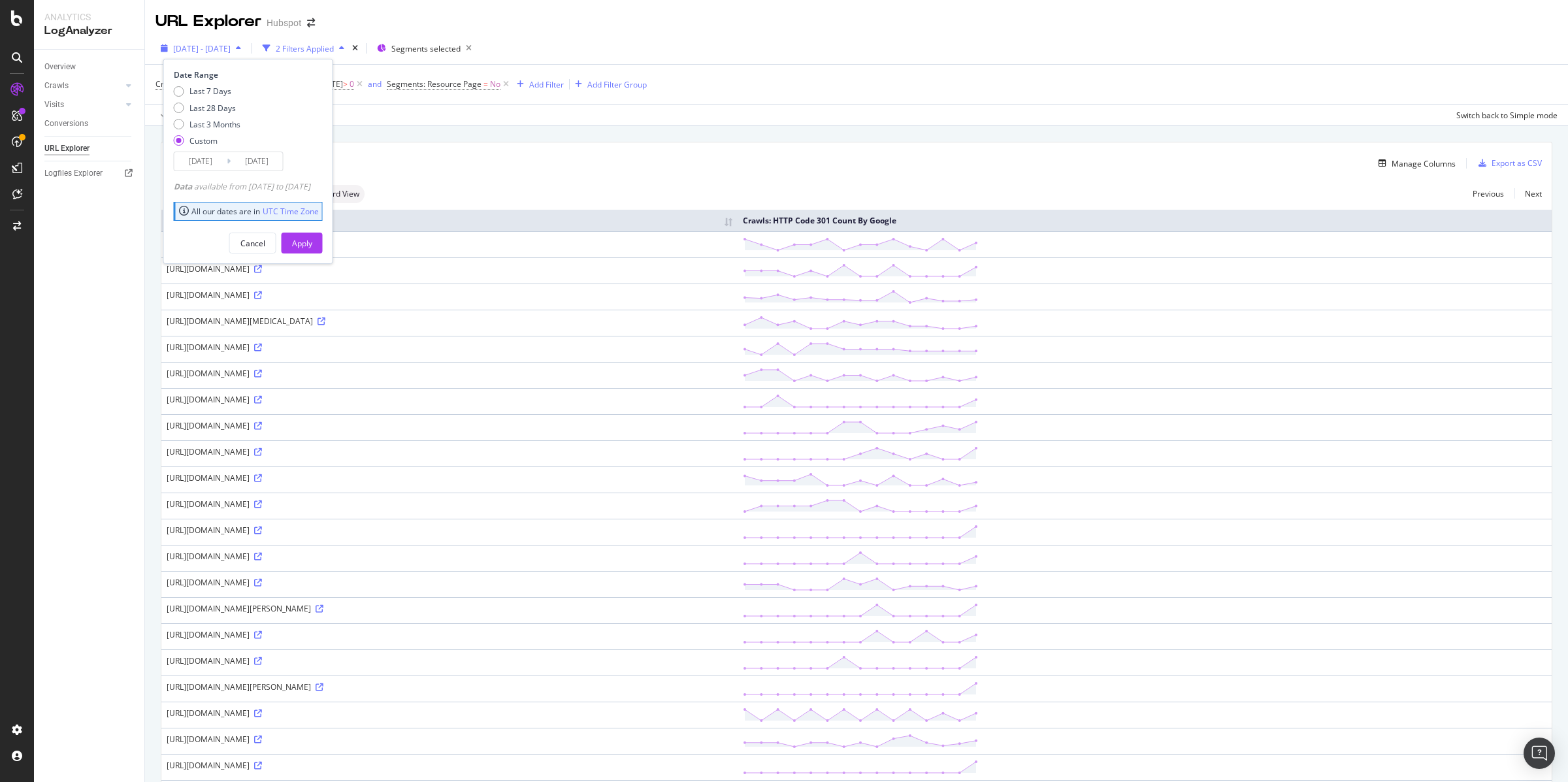
click at [247, 48] on div "button" at bounding box center [239, 48] width 16 height 8
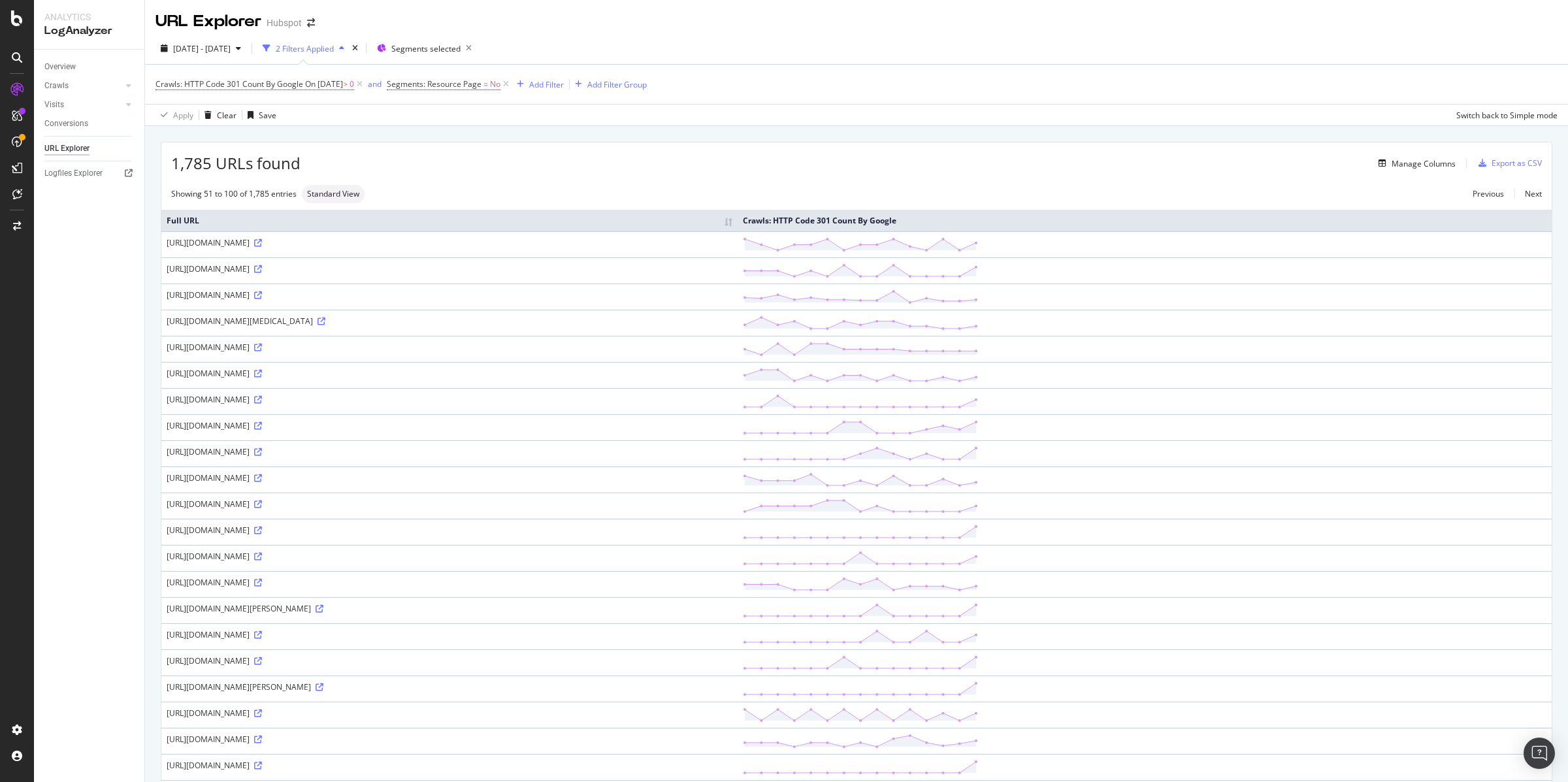
click at [334, 46] on div "2 Filters Applied" at bounding box center [305, 48] width 58 height 11
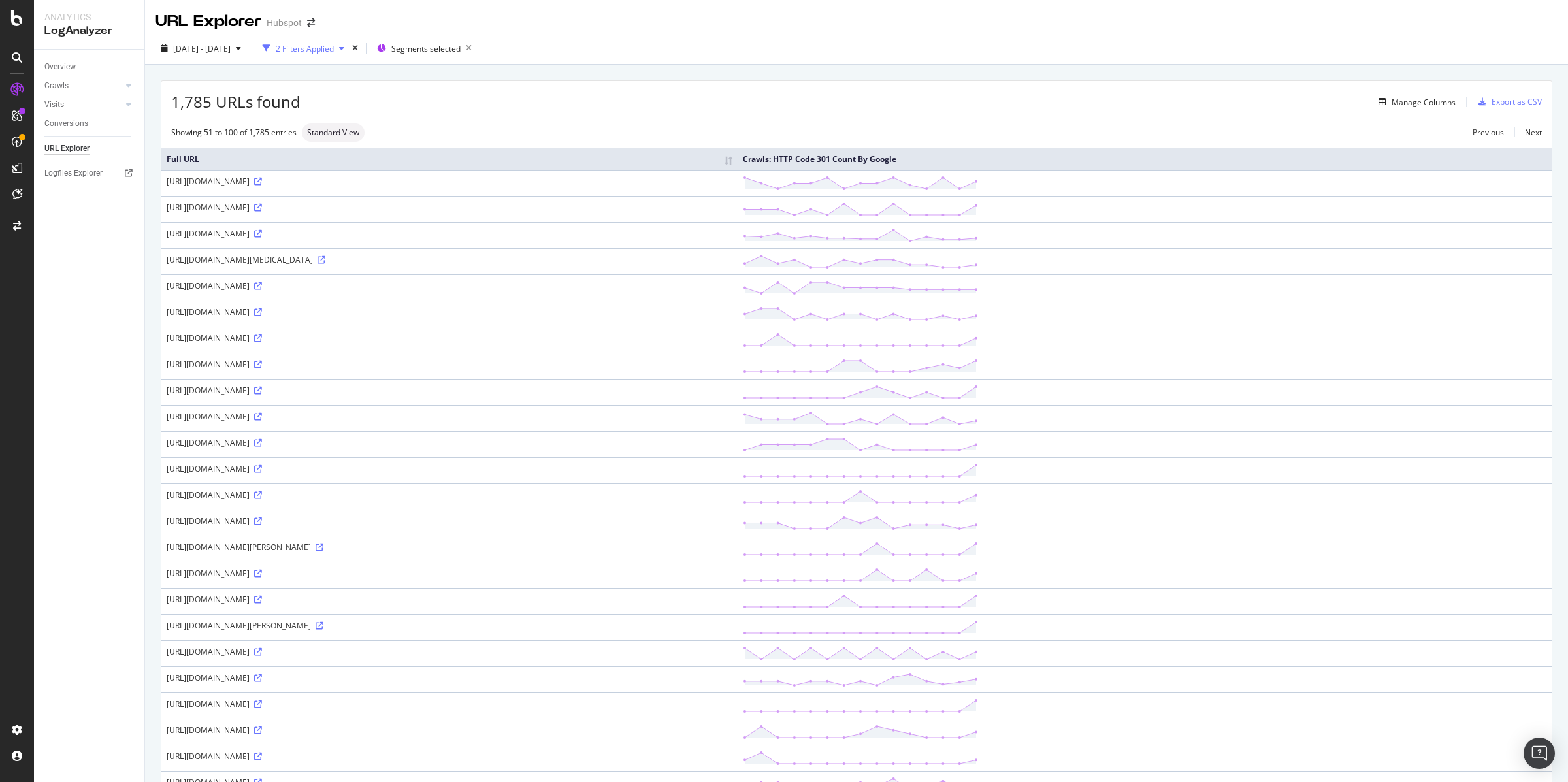
click at [334, 46] on div "2 Filters Applied" at bounding box center [305, 48] width 58 height 11
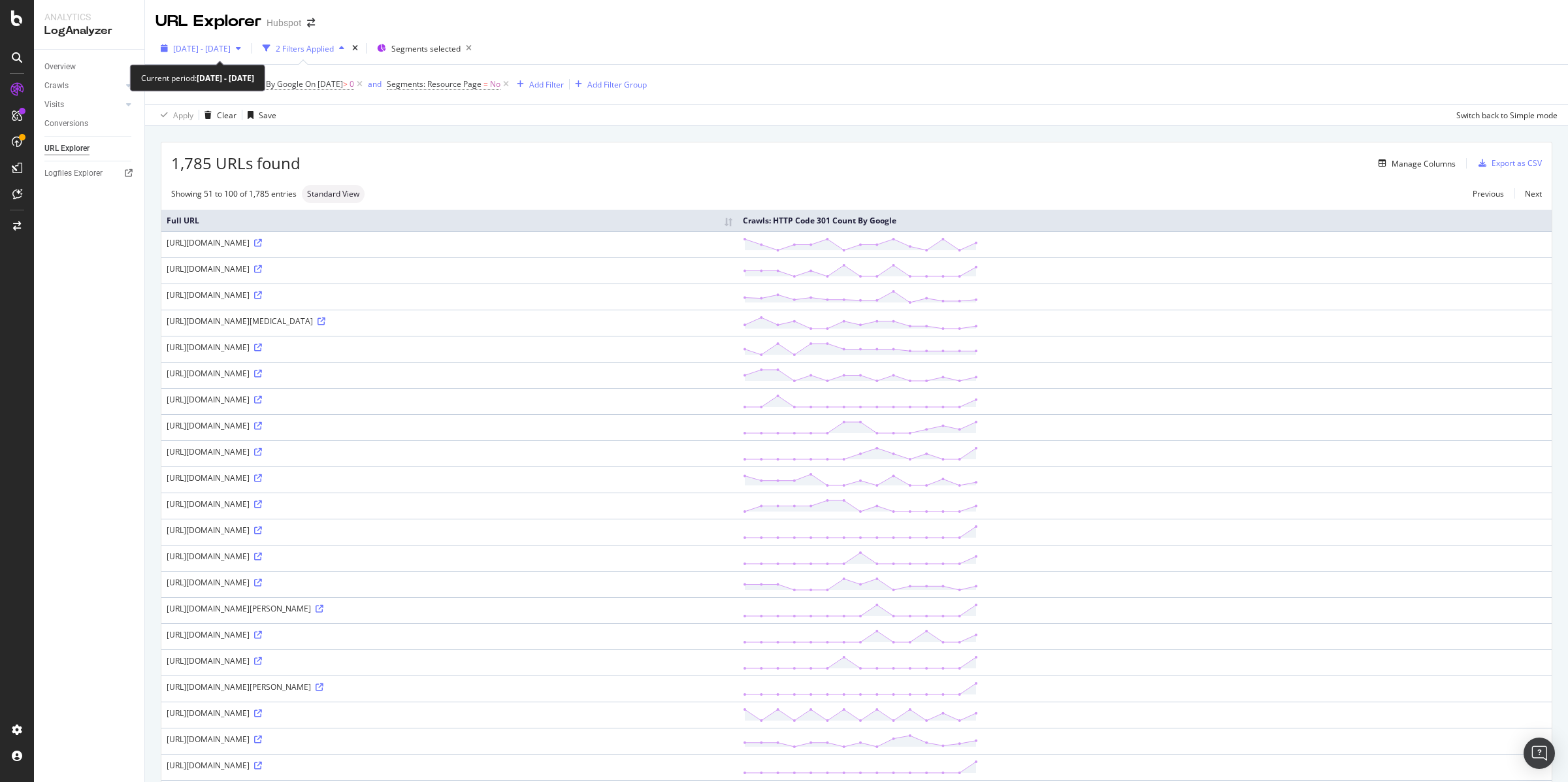
click at [241, 50] on icon "button" at bounding box center [239, 48] width 5 height 8
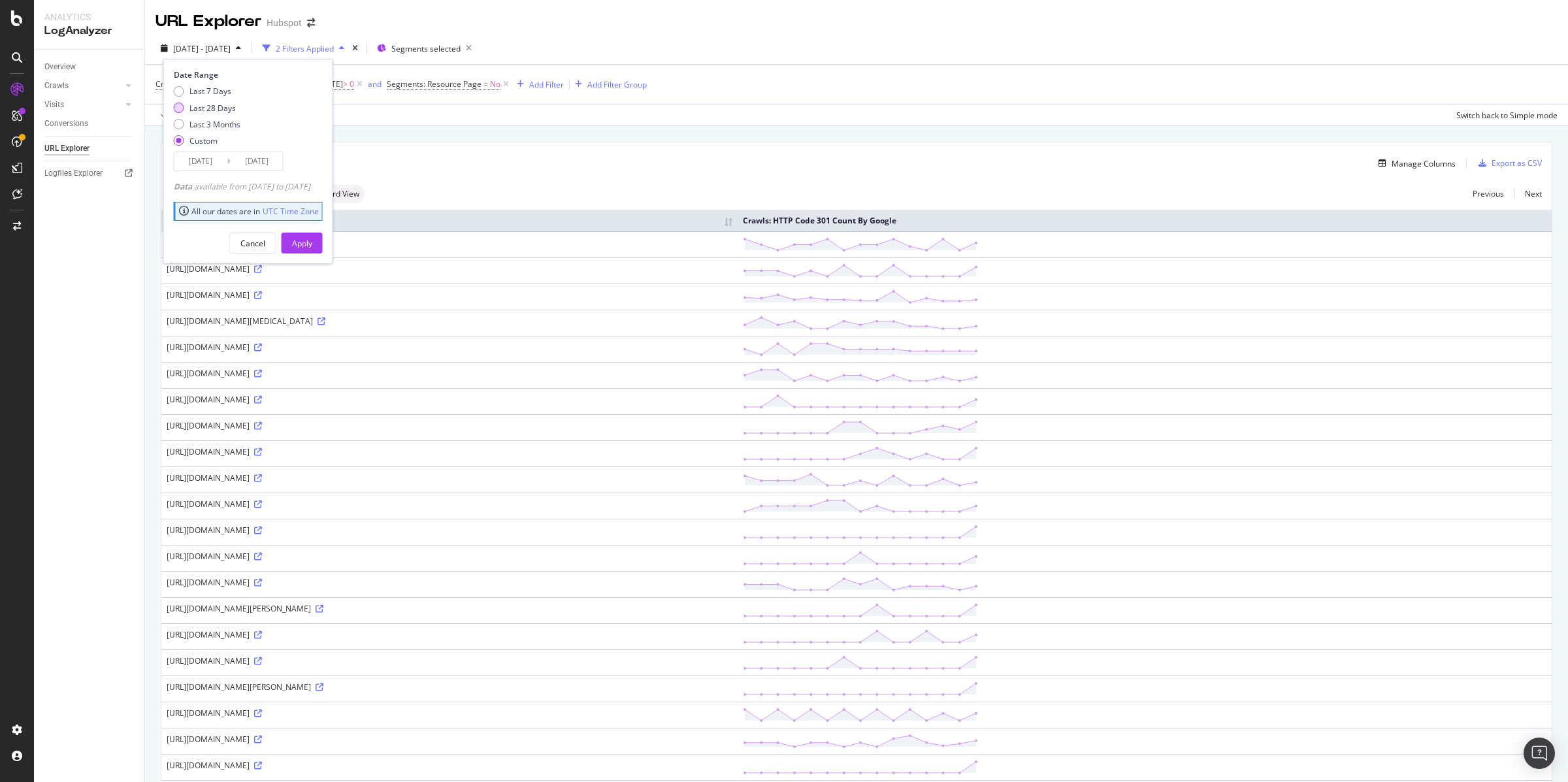
click at [239, 103] on div "Last 28 Days" at bounding box center [207, 108] width 67 height 11
type input "[DATE]"
click at [312, 245] on div "Apply" at bounding box center [302, 243] width 21 height 11
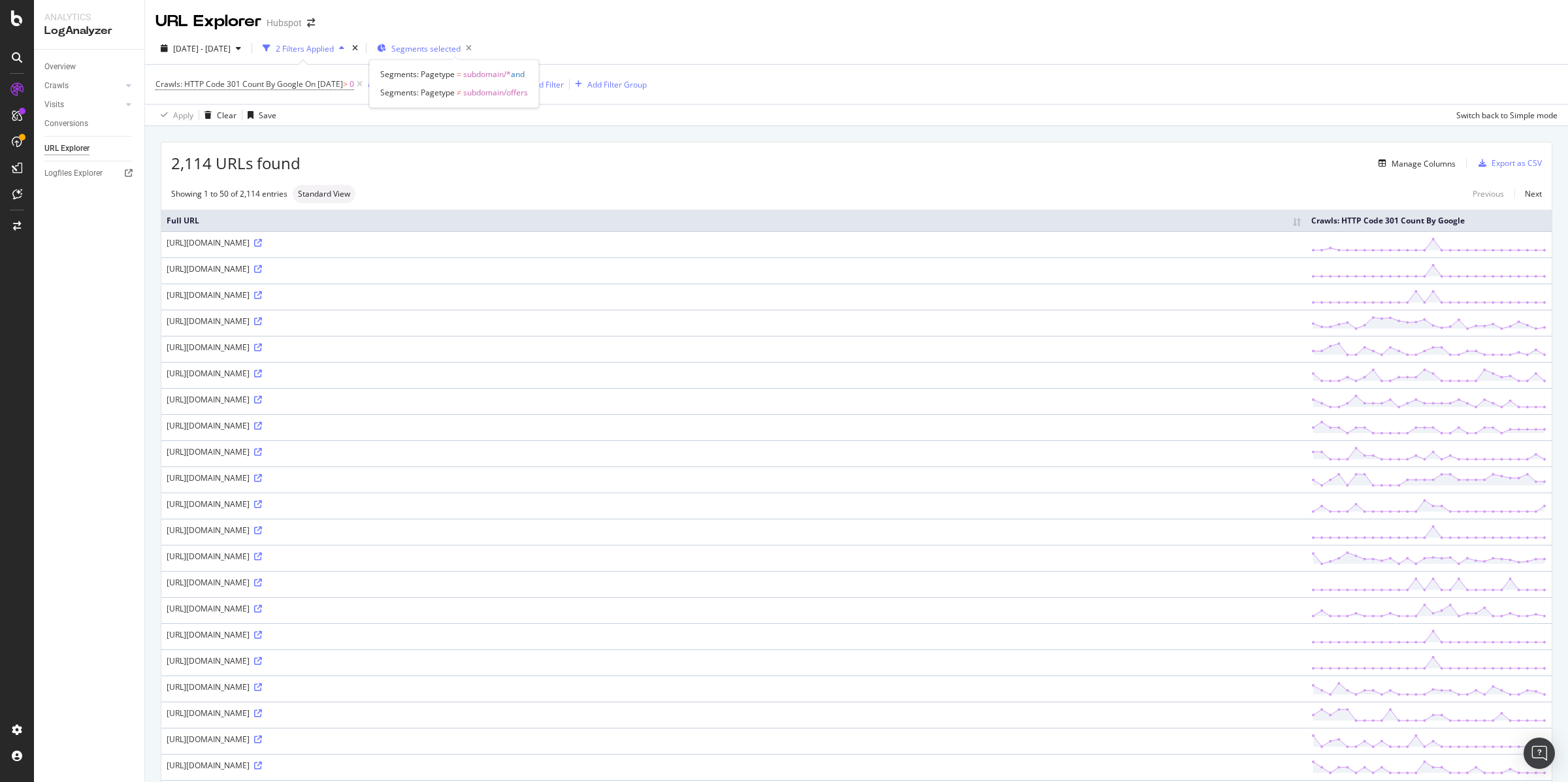
click at [461, 49] on span "Segments selected" at bounding box center [426, 48] width 69 height 11
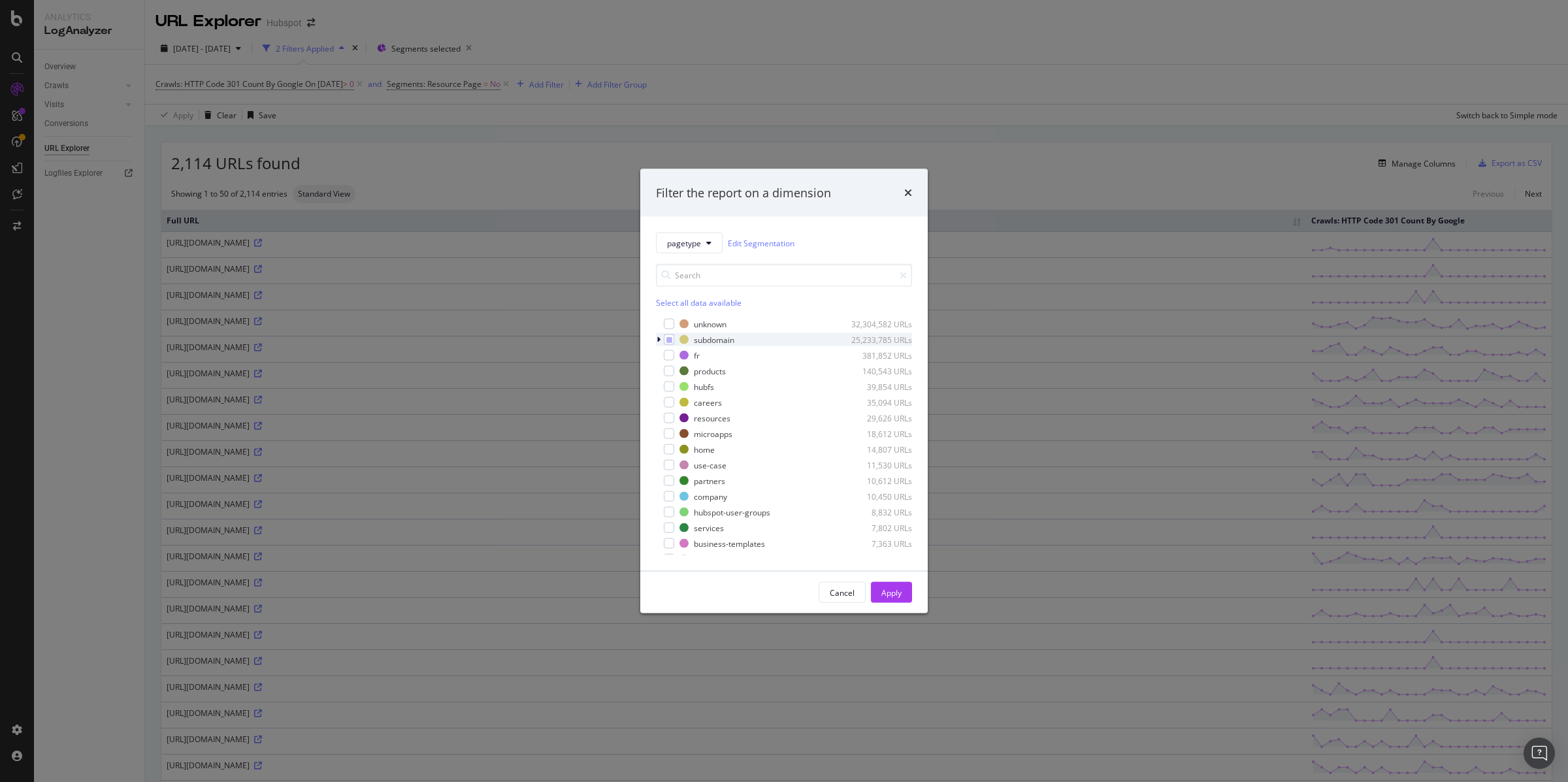
click at [661, 339] on div "modal" at bounding box center [660, 340] width 8 height 13
click at [677, 355] on icon "modal" at bounding box center [677, 355] width 6 height 7
click at [679, 372] on div "modal" at bounding box center [677, 371] width 11 height 11
click at [887, 592] on div "Apply" at bounding box center [891, 592] width 21 height 11
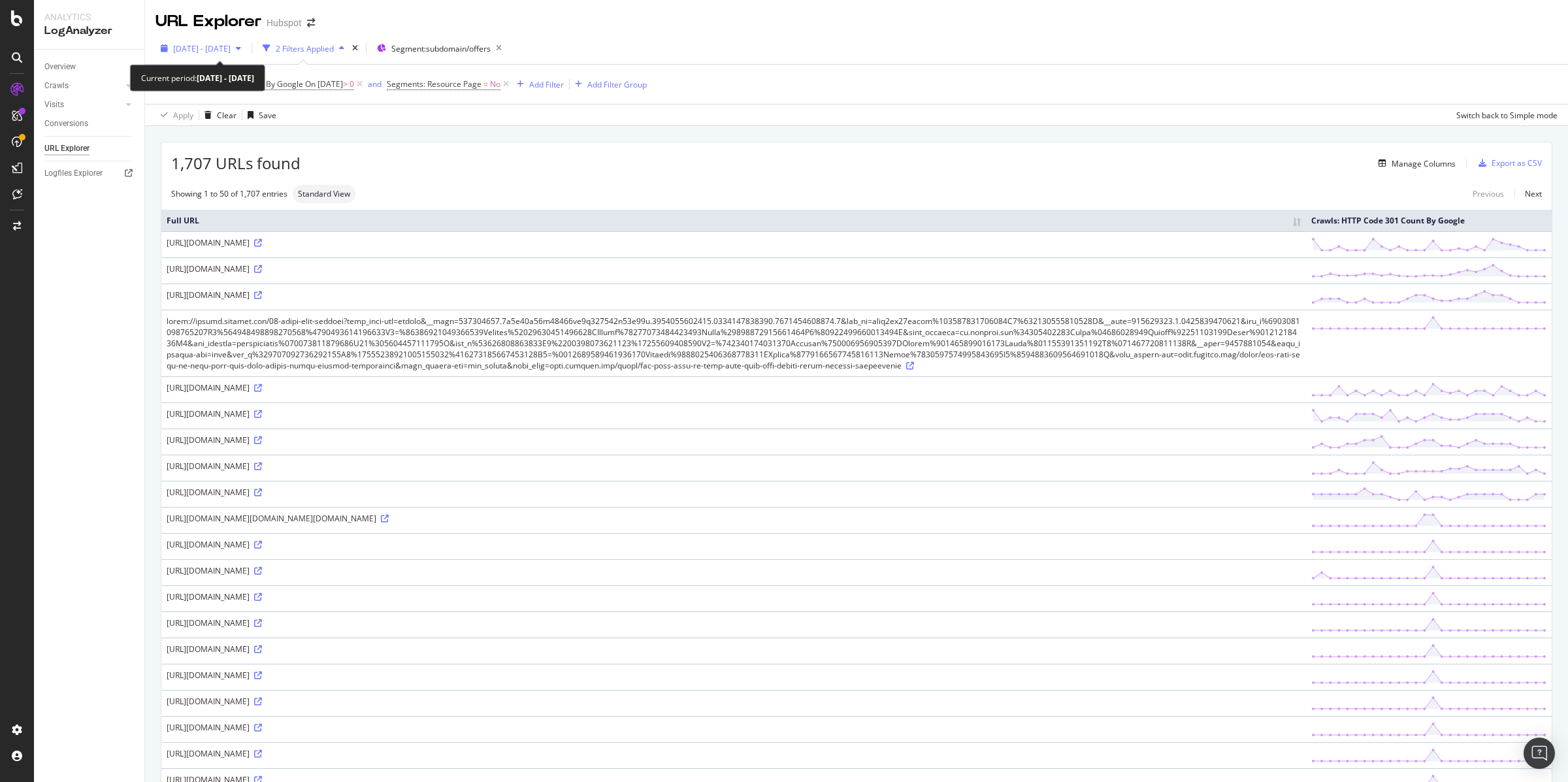
click at [247, 54] on div "[DATE] - [DATE]" at bounding box center [201, 48] width 91 height 20
click at [598, 166] on div "Manage Columns" at bounding box center [877, 164] width 1155 height 16
click at [231, 44] on span "[DATE] - [DATE]" at bounding box center [201, 48] width 58 height 11
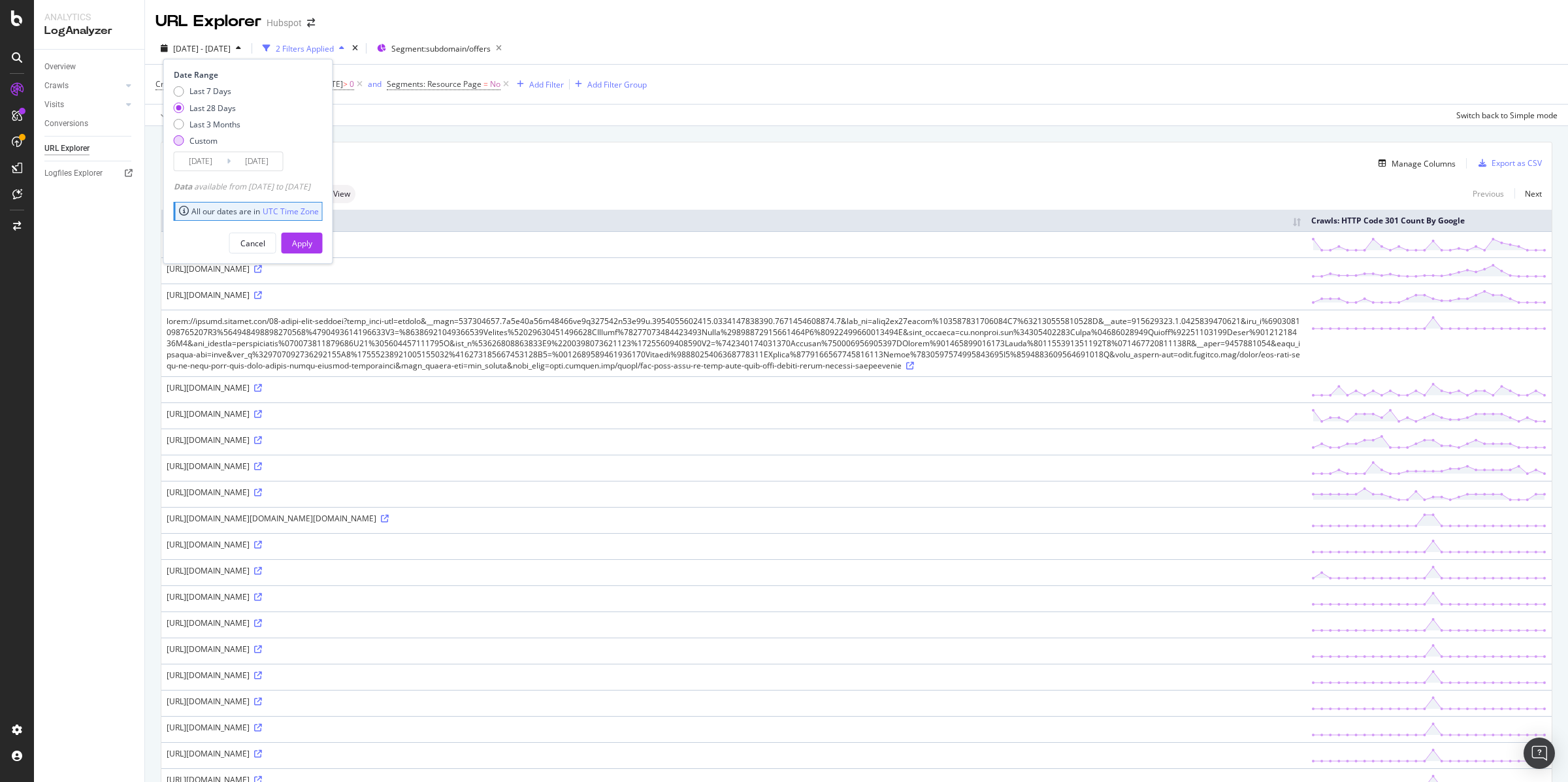
click at [207, 142] on div "Custom" at bounding box center [203, 140] width 28 height 11
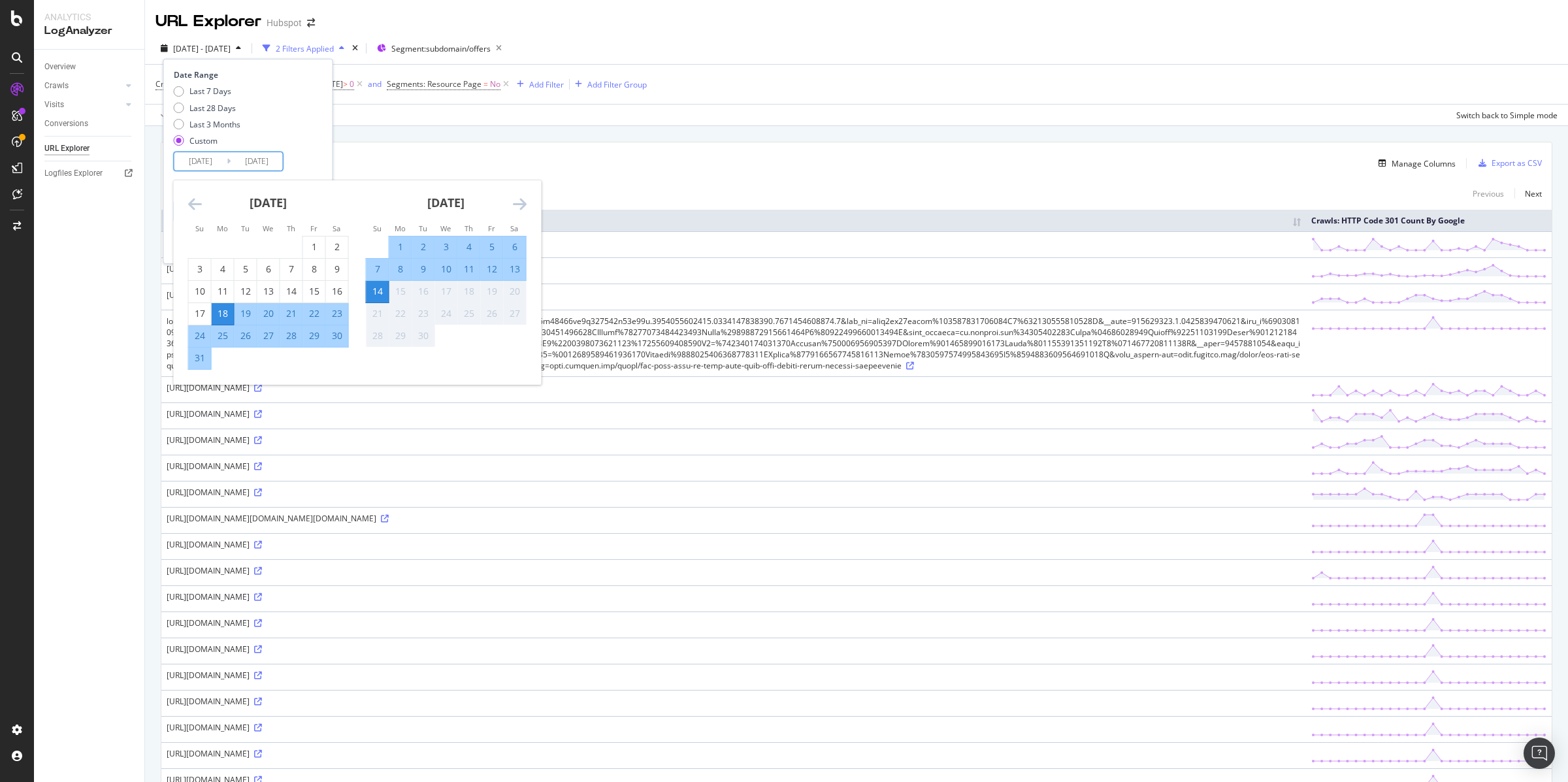
click at [260, 164] on input "[DATE]" at bounding box center [256, 162] width 52 height 19
click at [402, 290] on div "15" at bounding box center [401, 292] width 23 height 13
click at [436, 144] on div "1,707 URLs found Manage Columns Export as CSV" at bounding box center [856, 158] width 1390 height 32
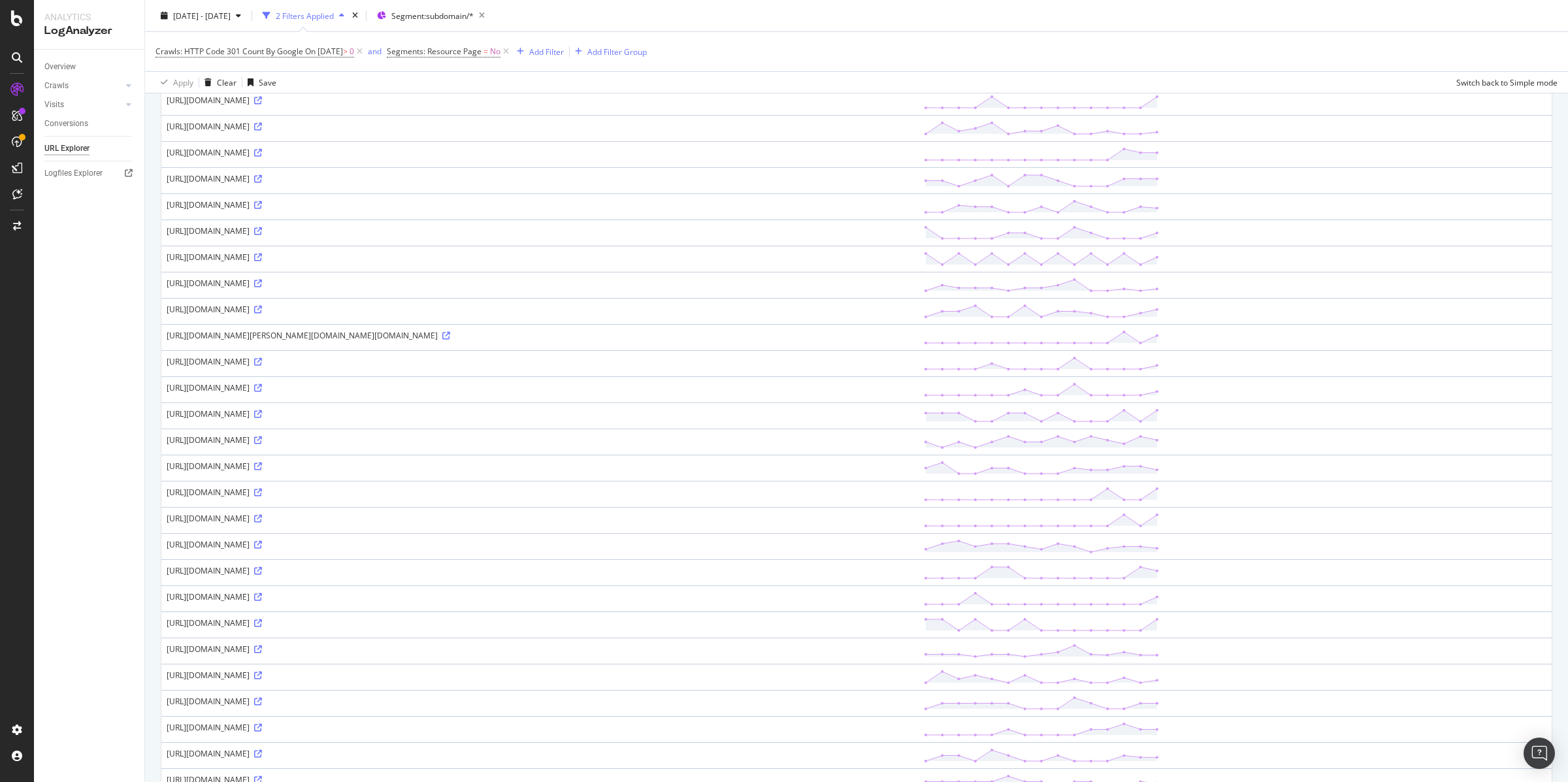
scroll to position [832, 0]
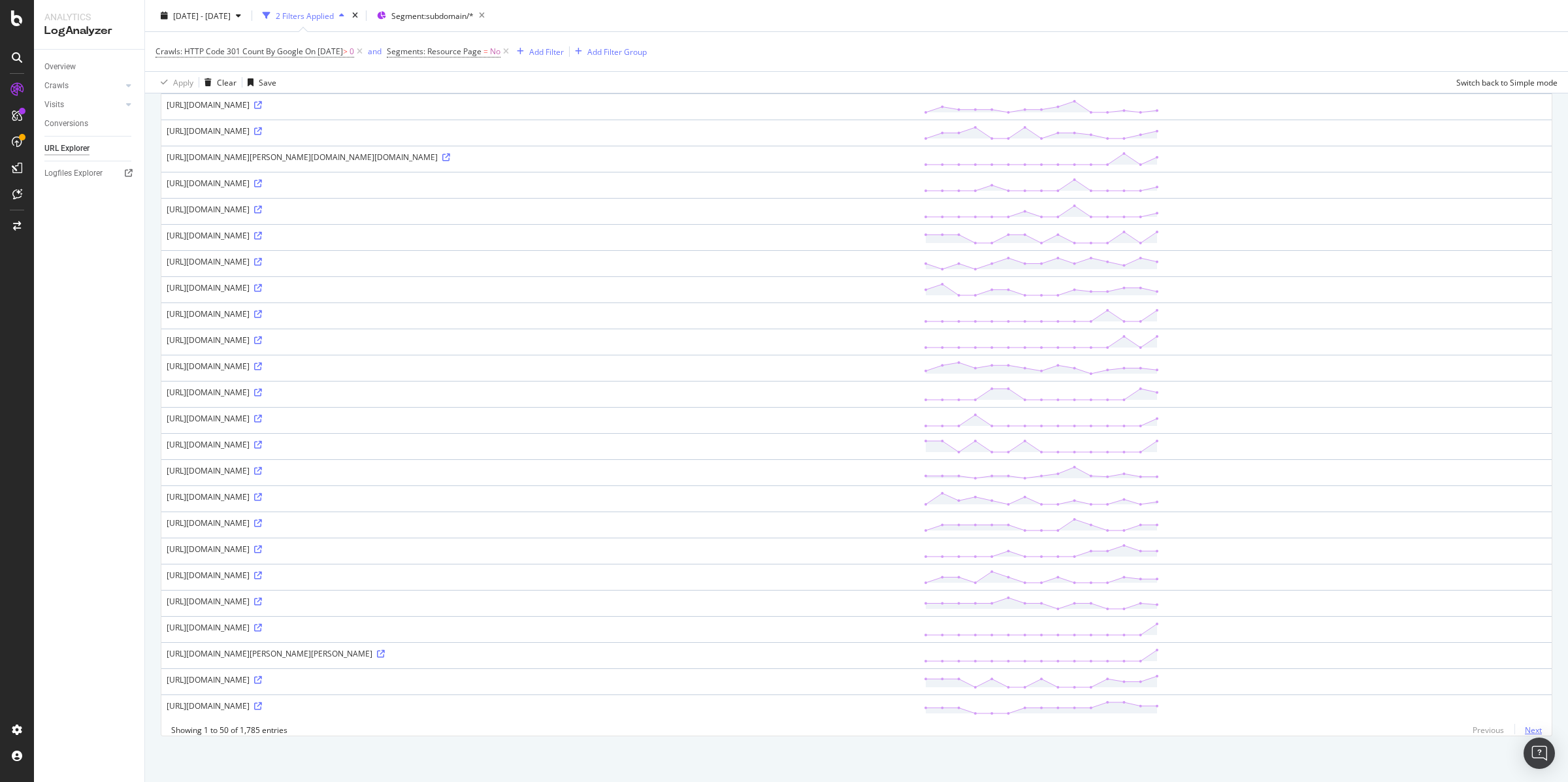
click at [1532, 734] on link "Next" at bounding box center [1528, 730] width 27 height 19
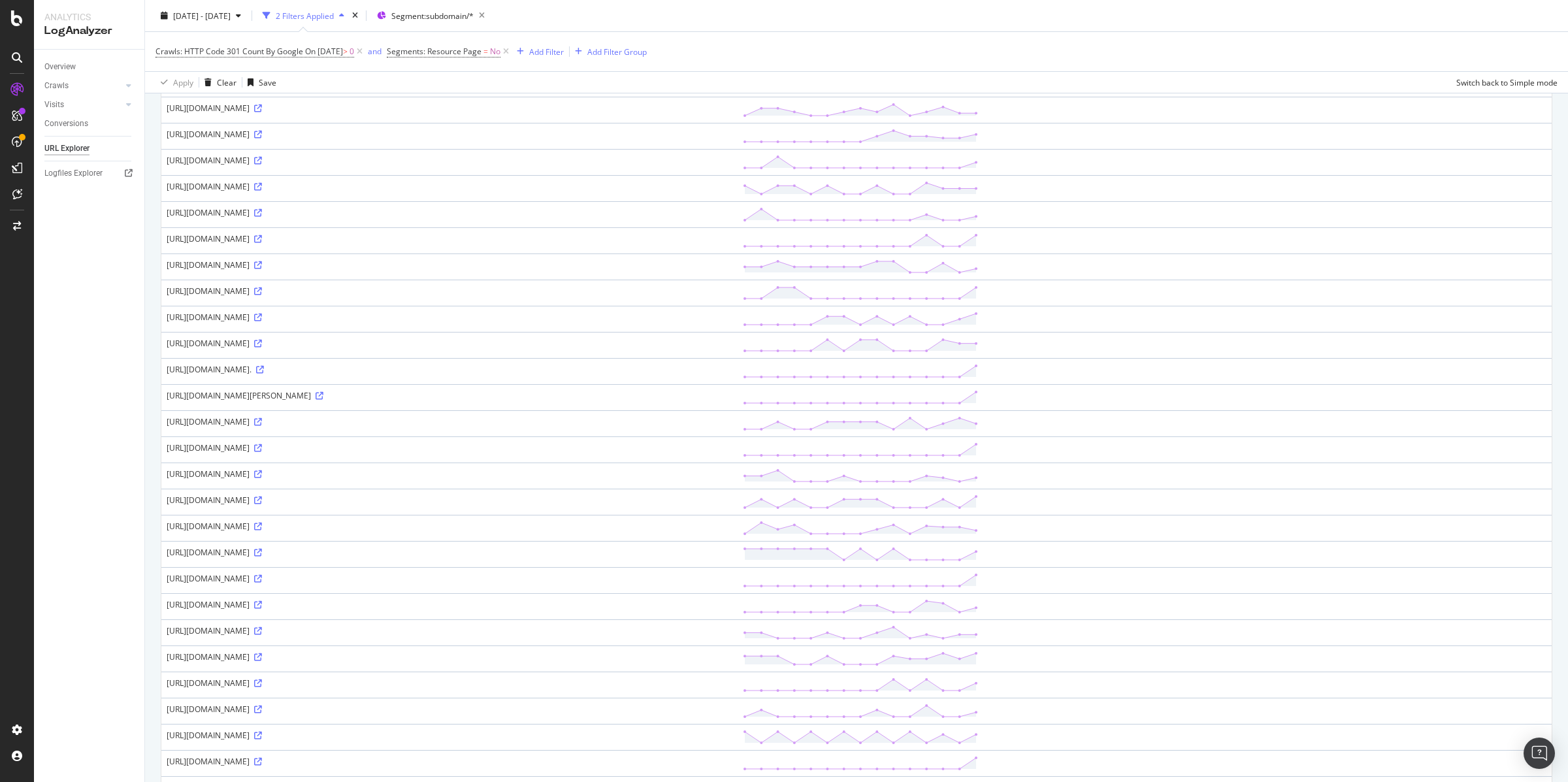
scroll to position [824, 0]
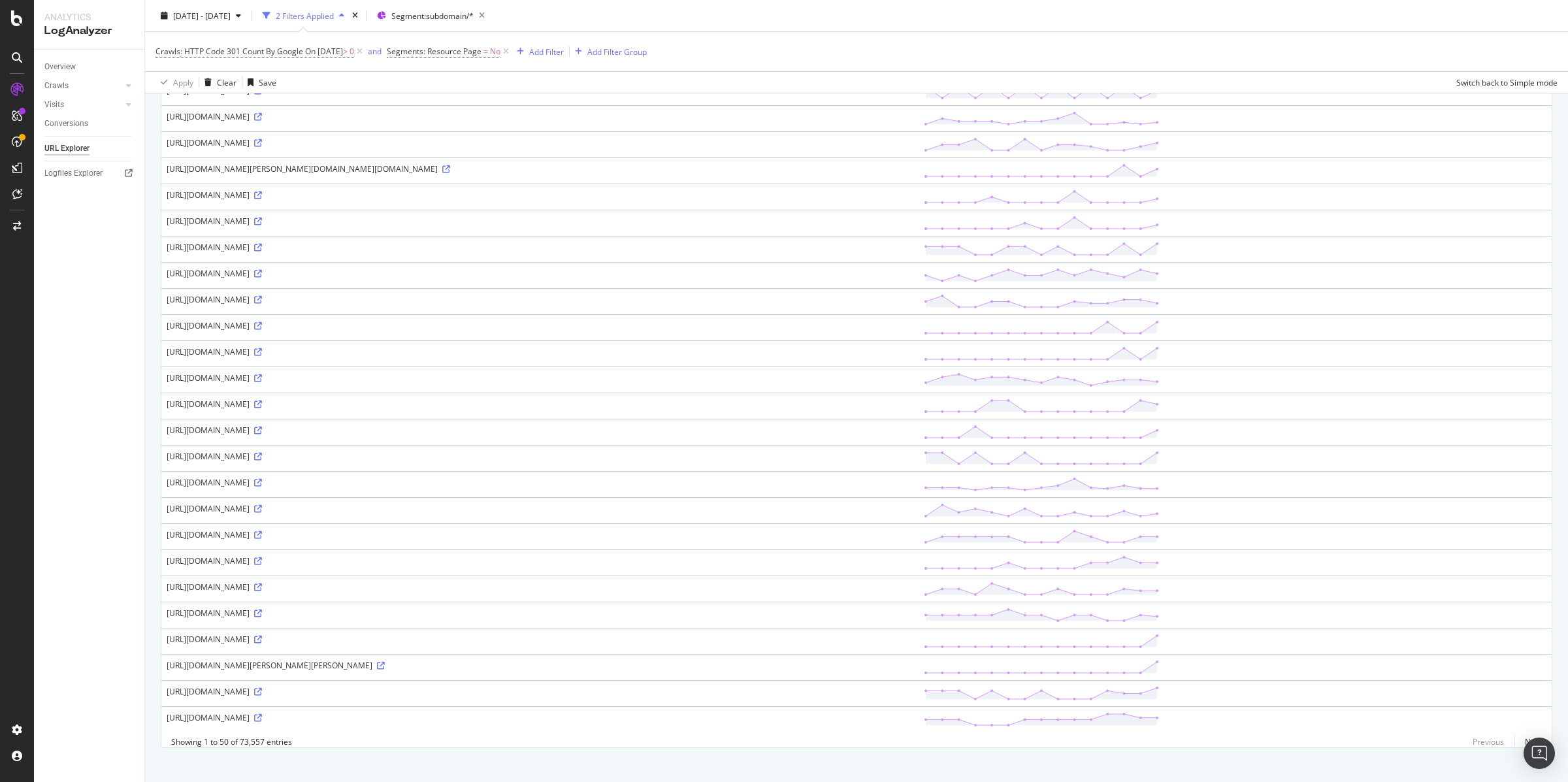
scroll to position [832, 0]
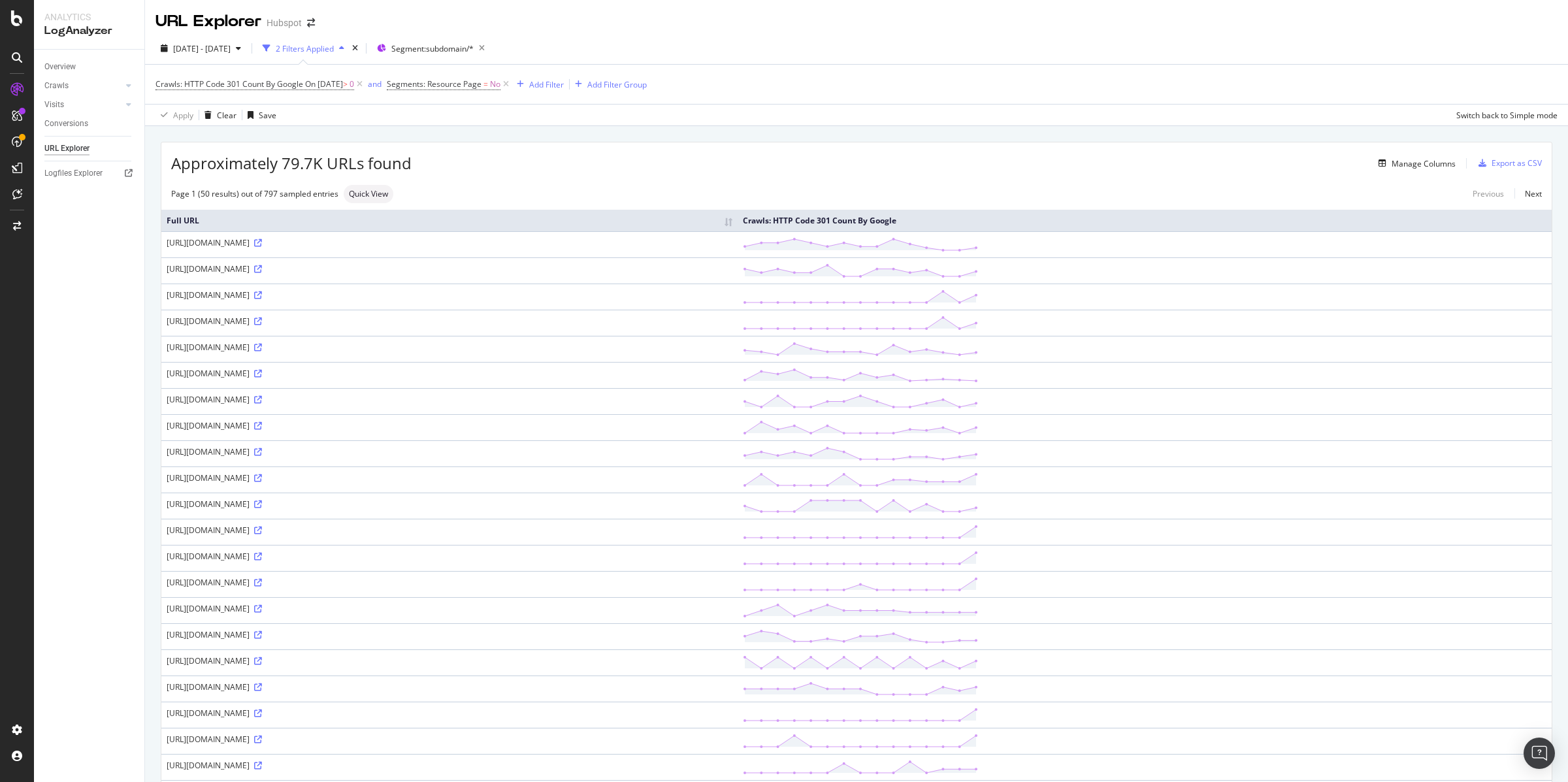
scroll to position [972, 0]
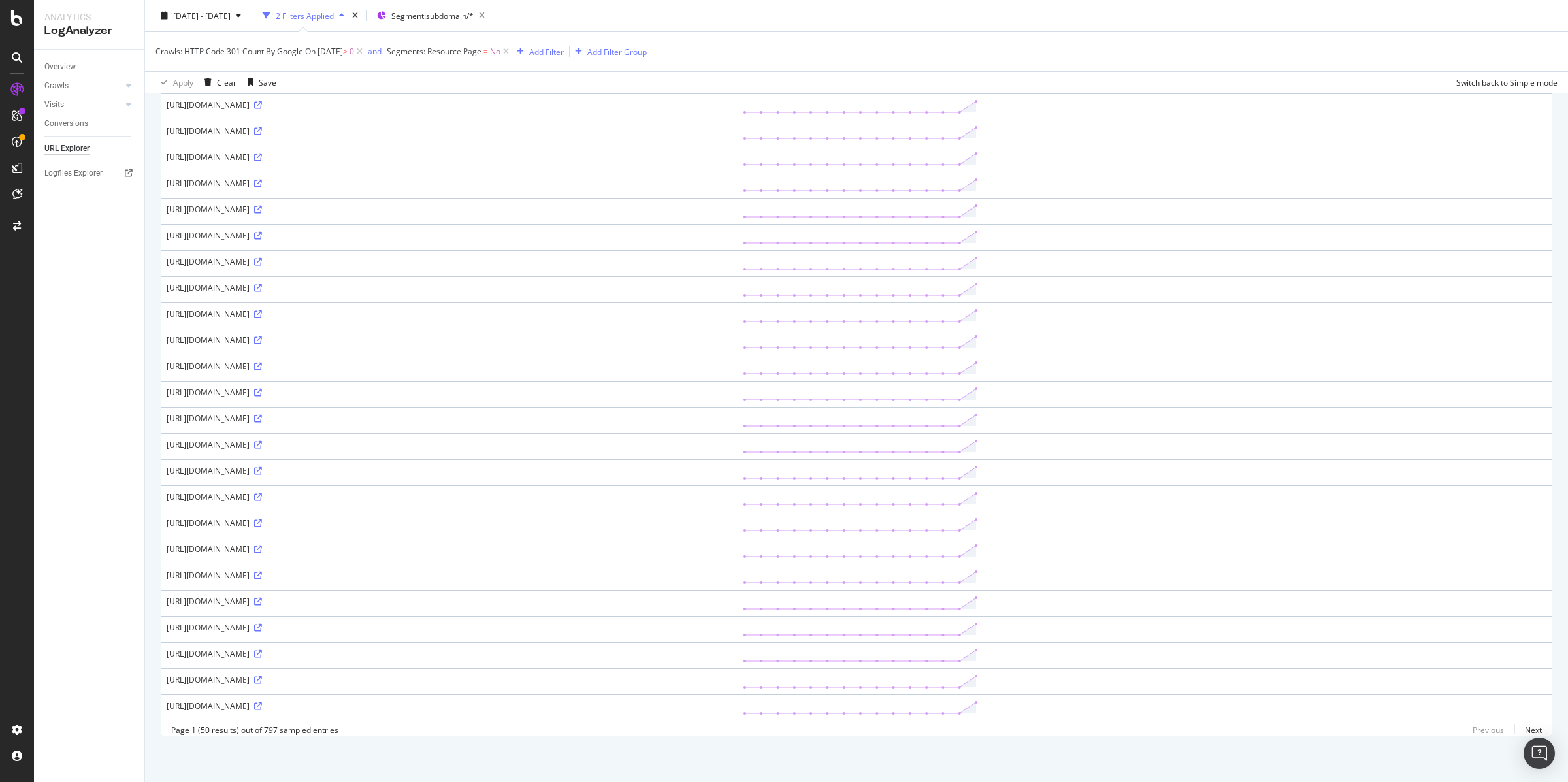
click at [260, 439] on div "[URL][DOMAIN_NAME]" at bounding box center [449, 444] width 566 height 11
click at [267, 439] on div "[URL][DOMAIN_NAME]" at bounding box center [449, 444] width 566 height 11
drag, startPoint x: 887, startPoint y: 393, endPoint x: 948, endPoint y: 390, distance: 61.1
click at [732, 439] on div "[URL][DOMAIN_NAME]" at bounding box center [449, 444] width 566 height 11
copy div "rewrite=REWRITE"
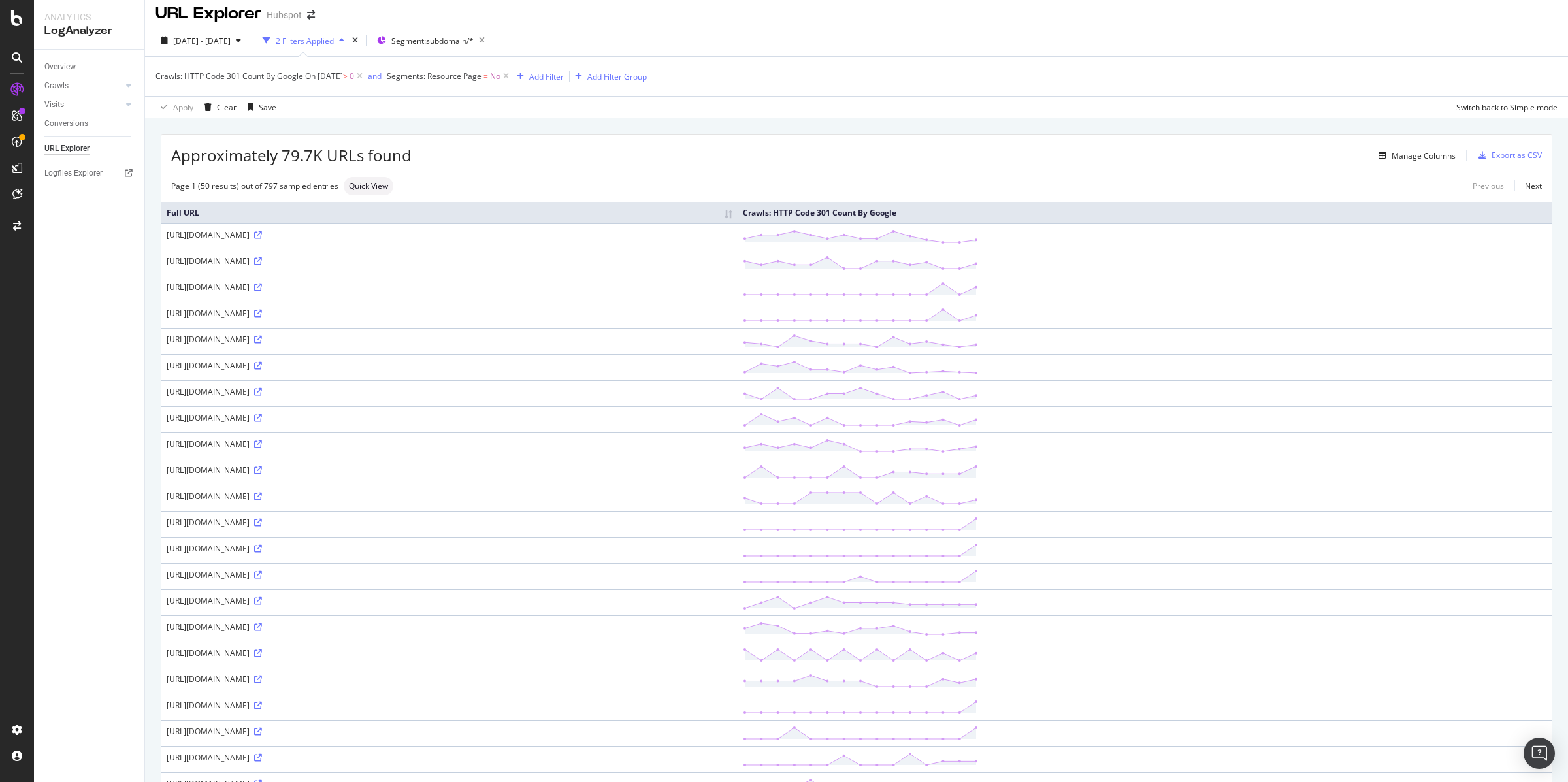
scroll to position [0, 0]
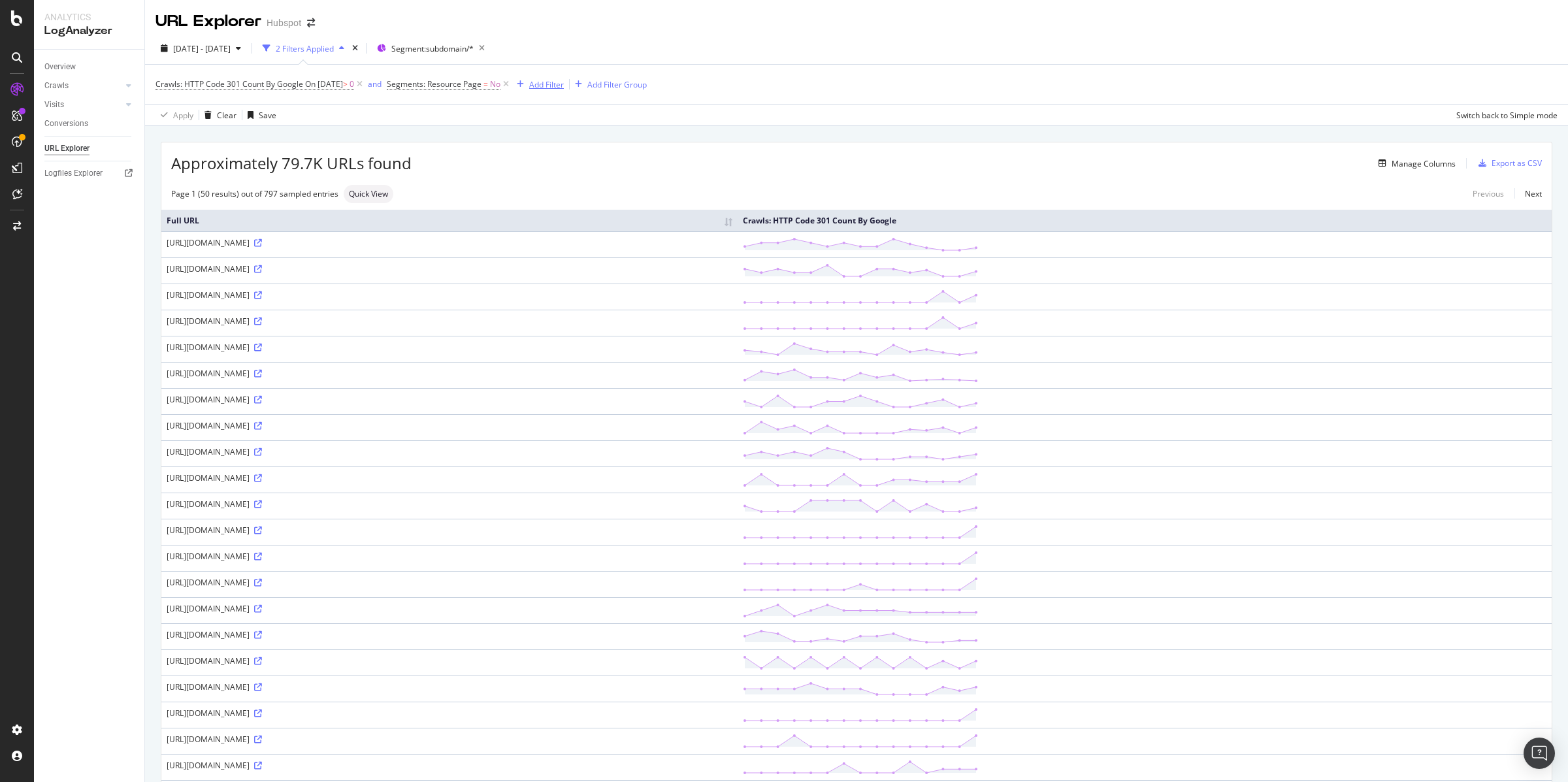
click at [564, 82] on div "Add Filter" at bounding box center [547, 84] width 34 height 11
click at [582, 170] on span "Full URL" at bounding box center [581, 175] width 28 height 11
click at [579, 139] on input "text" at bounding box center [611, 141] width 142 height 21
paste input "rewrite=REWRITE"
type input "rewrite=REWRITE"
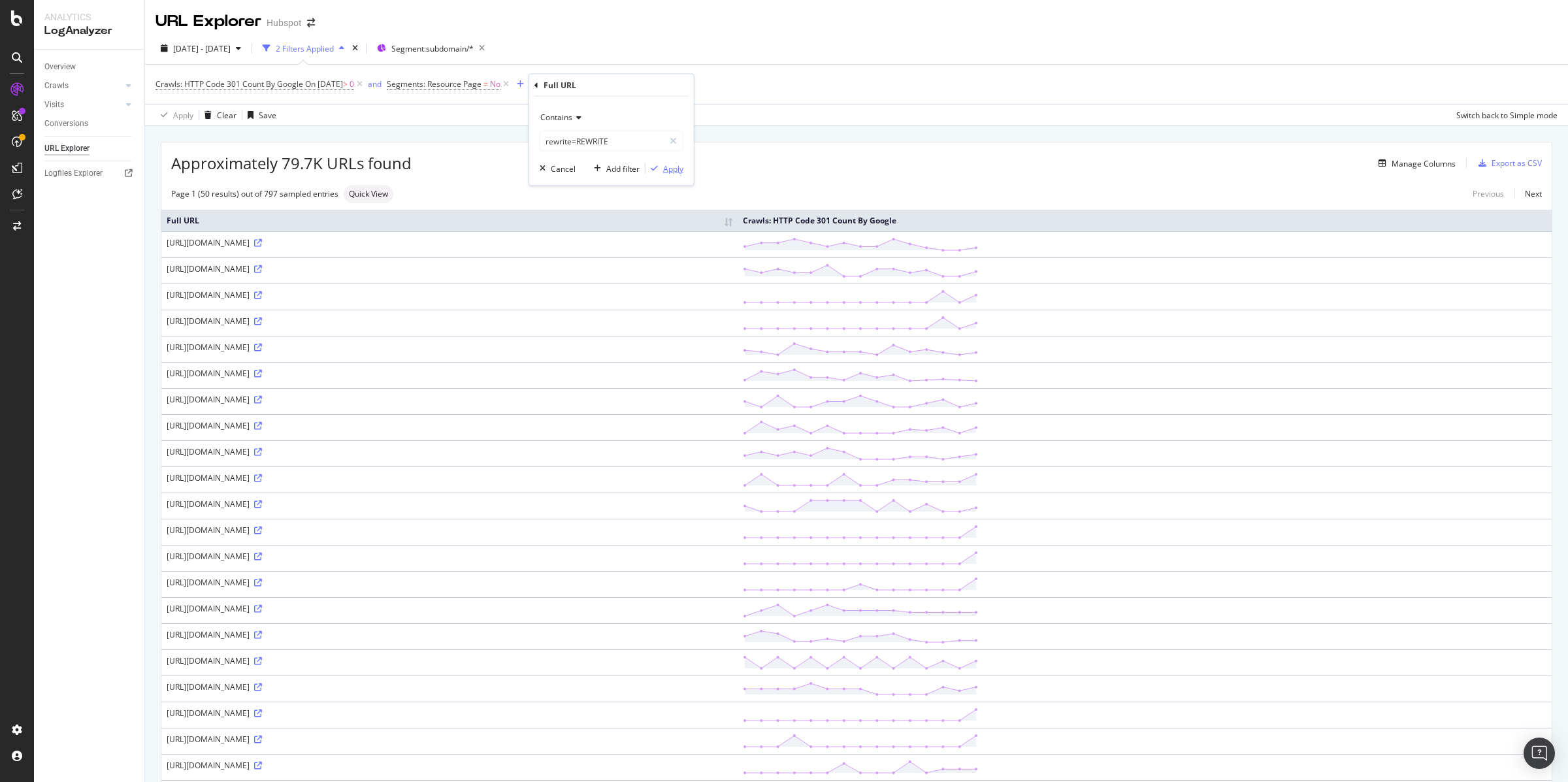
click at [675, 169] on div "Apply" at bounding box center [673, 168] width 21 height 11
click at [732, 274] on div "[URL][DOMAIN_NAME]" at bounding box center [449, 268] width 566 height 11
drag, startPoint x: 964, startPoint y: 278, endPoint x: 1163, endPoint y: 277, distance: 199.0
click at [732, 274] on div "[URL][DOMAIN_NAME]" at bounding box center [449, 268] width 566 height 11
copy div "utm_campaign=Marketing%20Blog%20Daily%20Email"
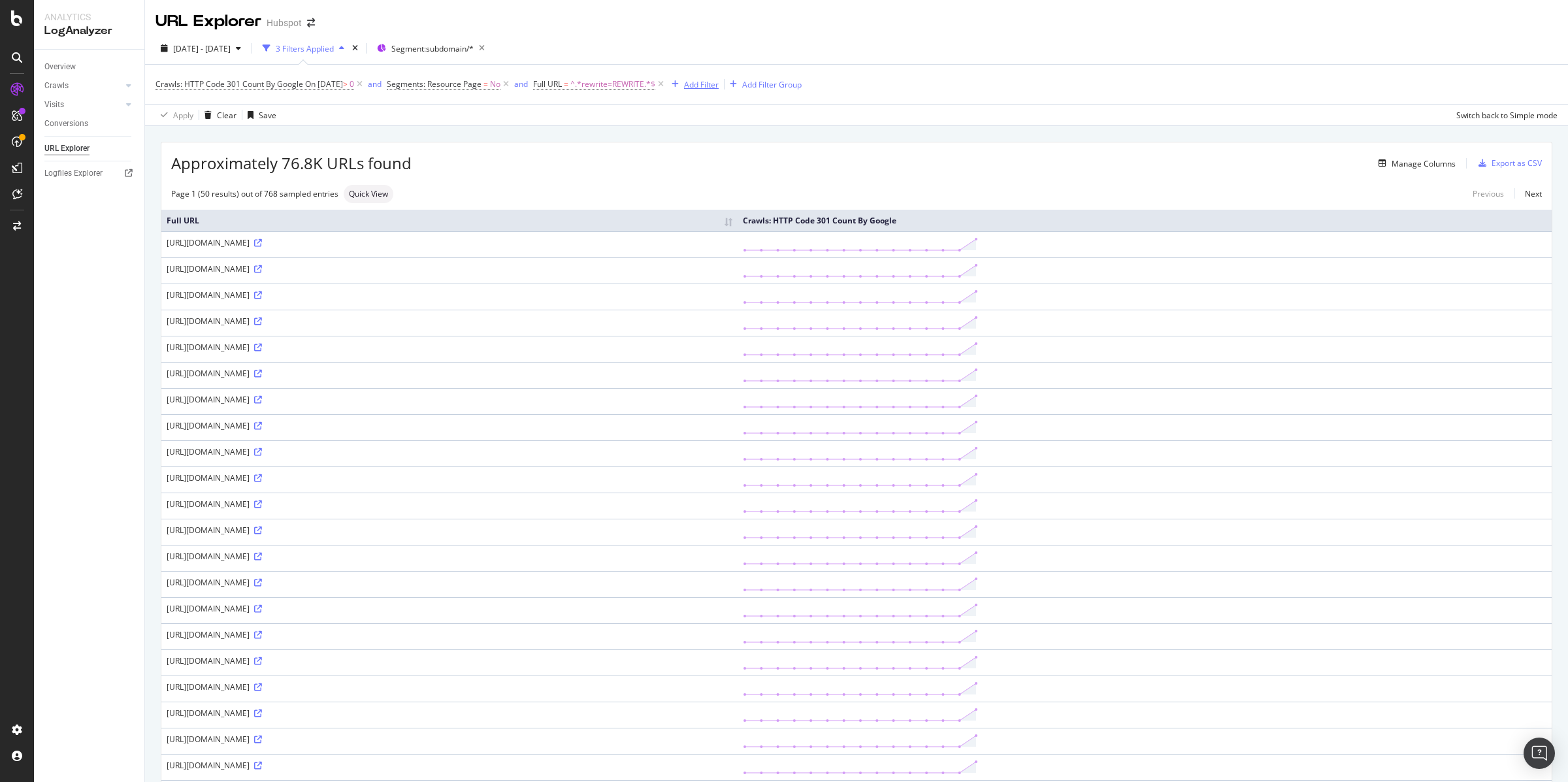
click at [684, 82] on div "button" at bounding box center [675, 84] width 18 height 8
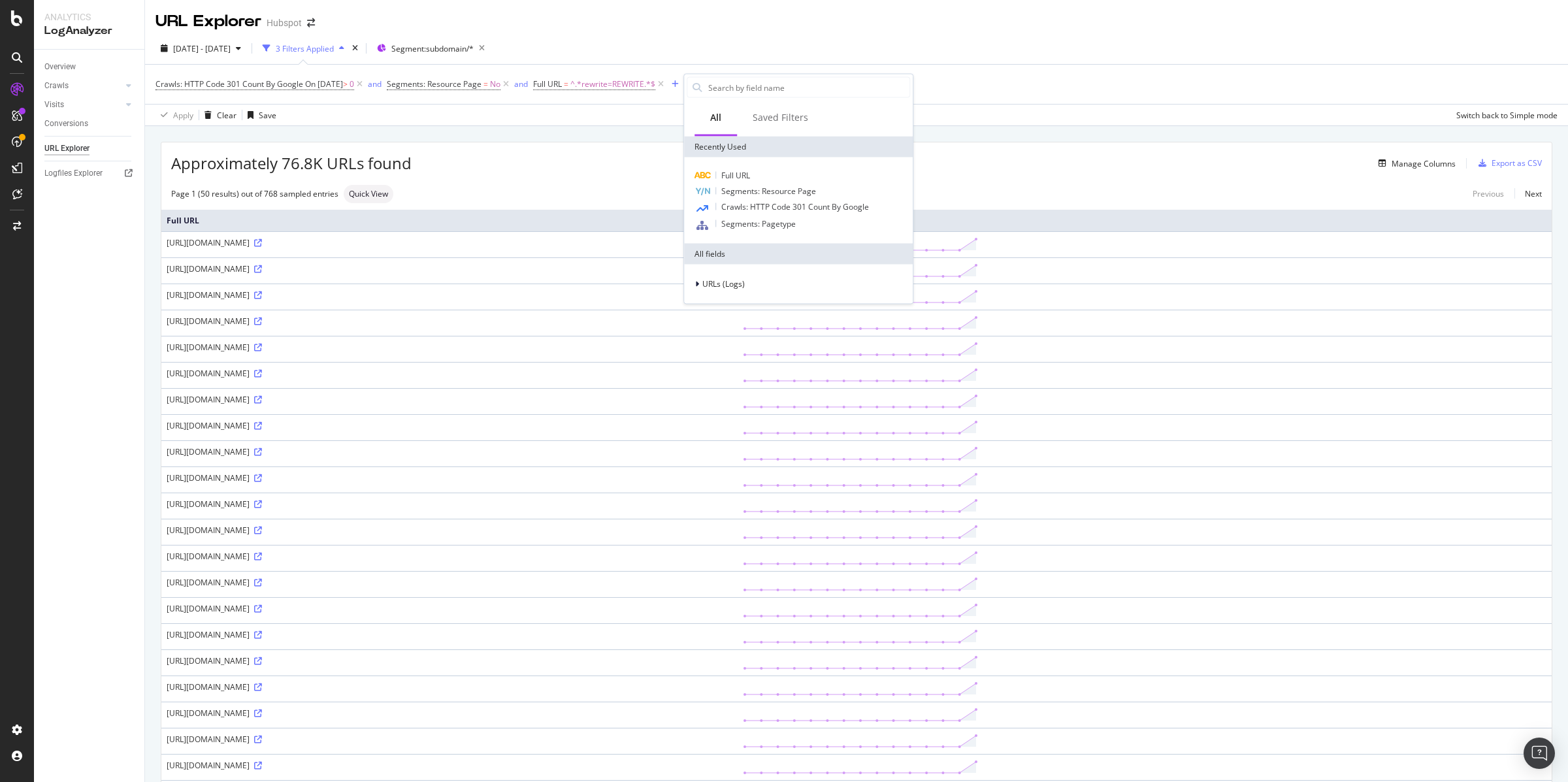
click at [638, 101] on div "Crawls: HTTP Code 301 Count By Google On [DATE] > 0 and Segments: Resource Page…" at bounding box center [857, 84] width 1402 height 39
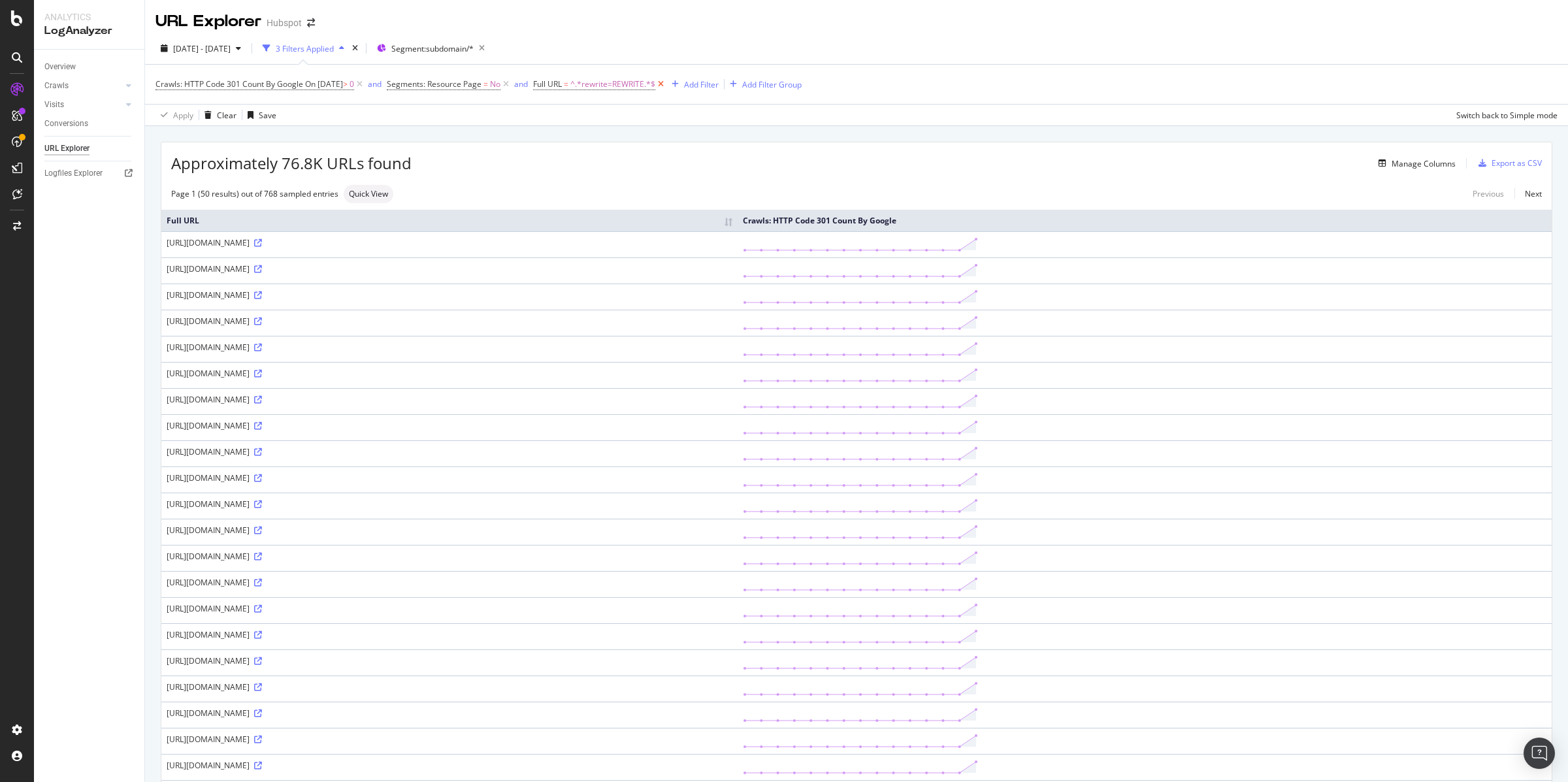
click at [667, 85] on icon at bounding box center [661, 84] width 11 height 13
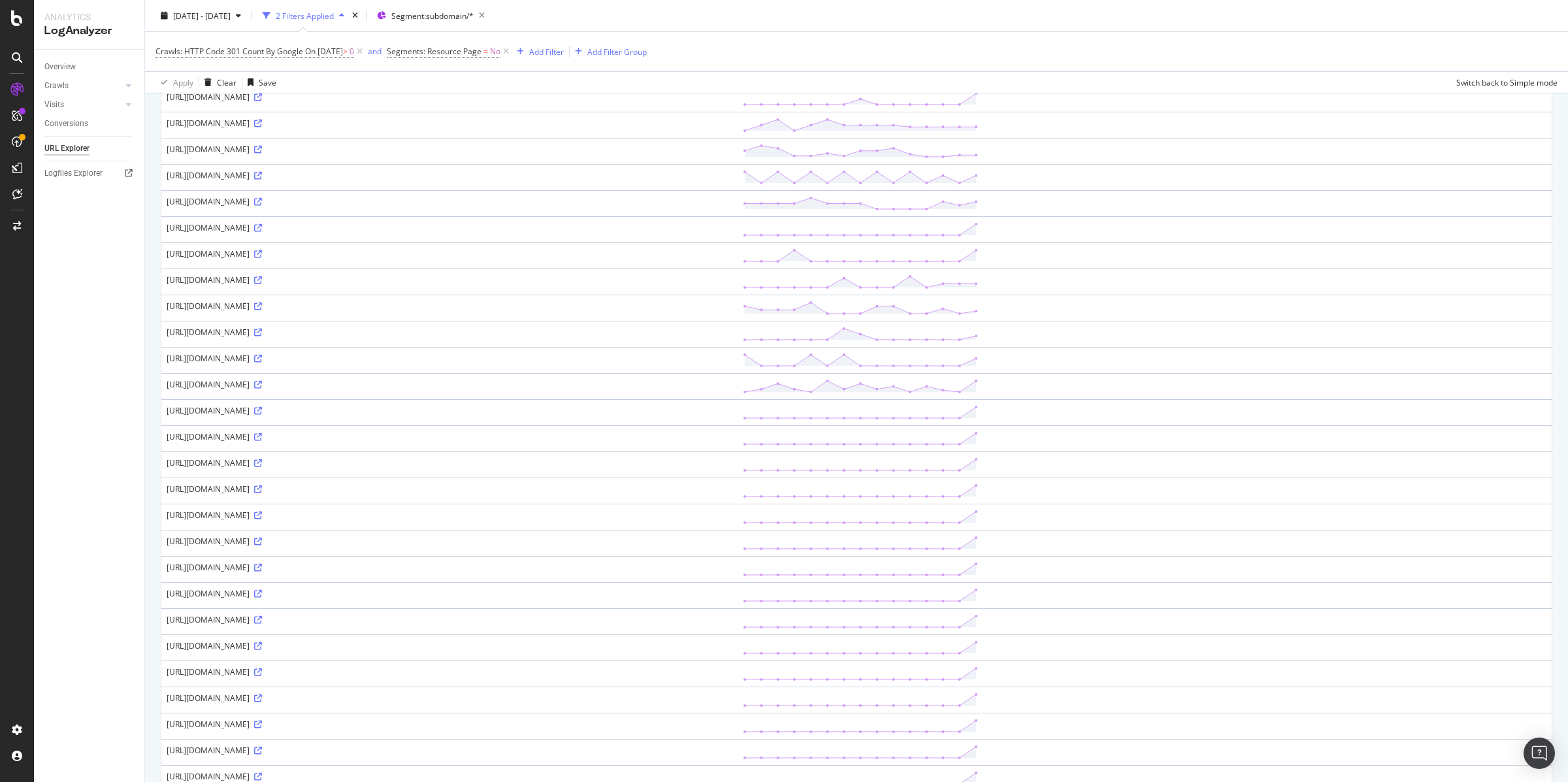
scroll to position [972, 0]
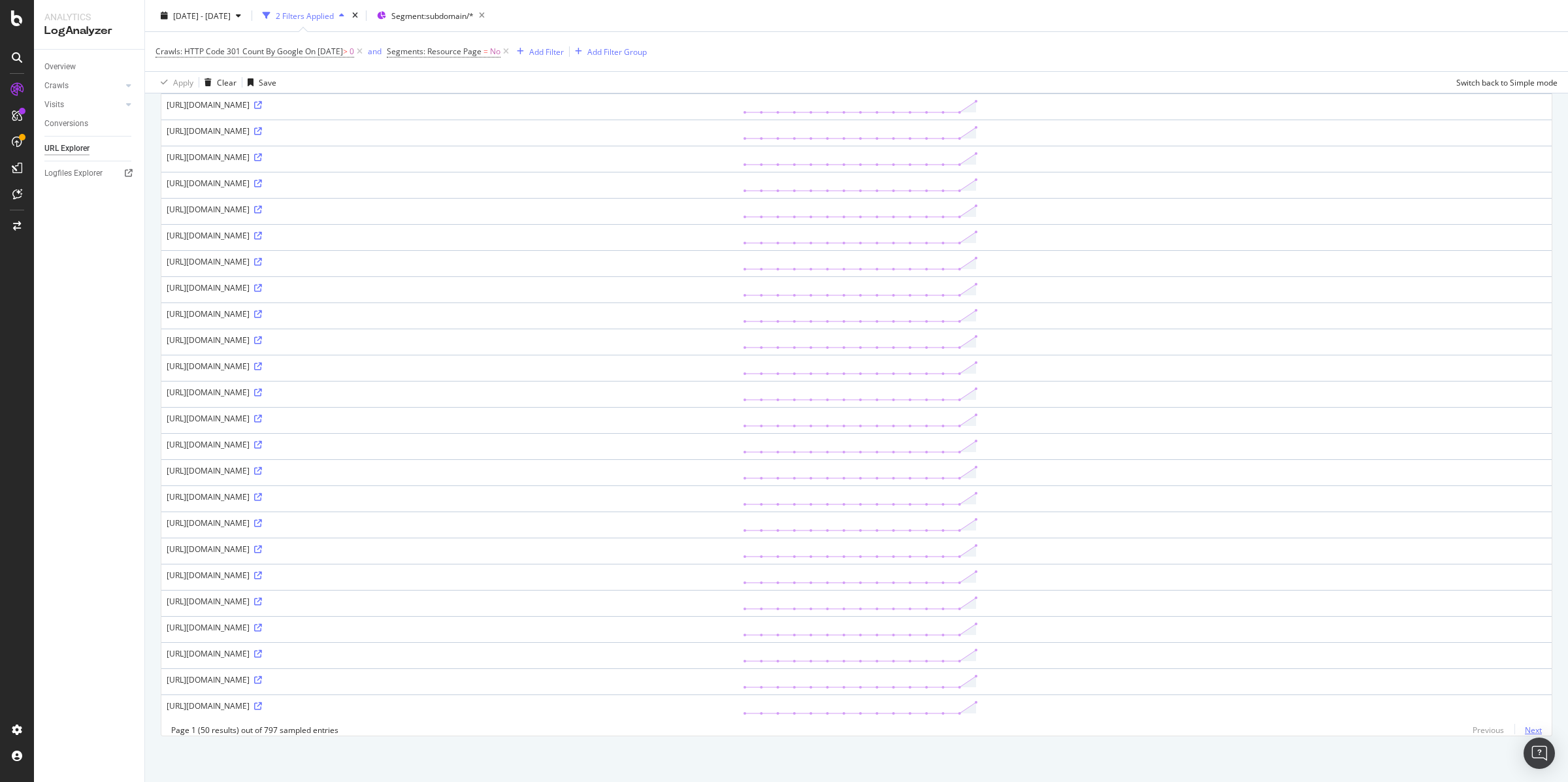
click at [1531, 731] on link "Next" at bounding box center [1528, 730] width 27 height 19
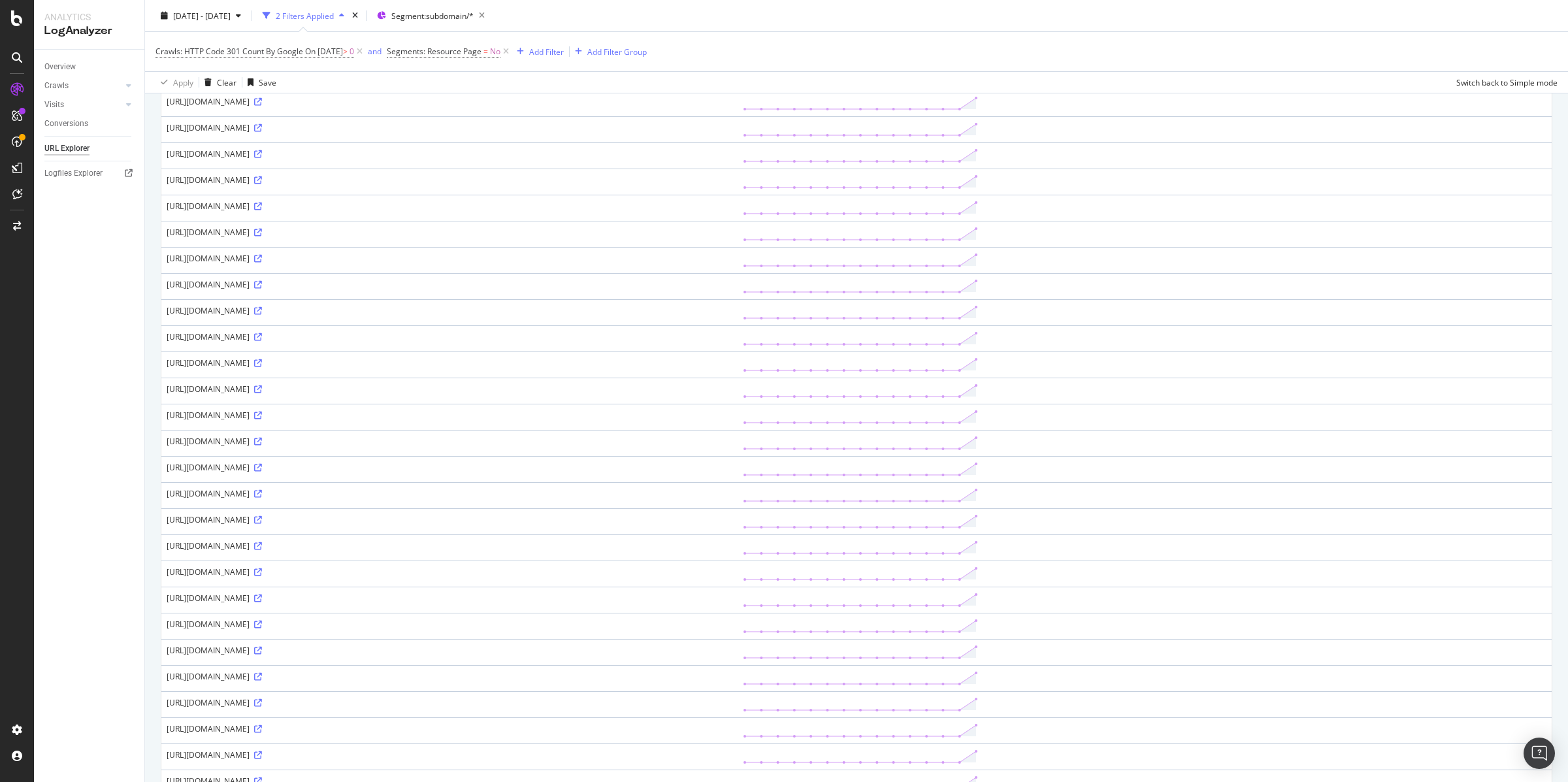
scroll to position [0, 0]
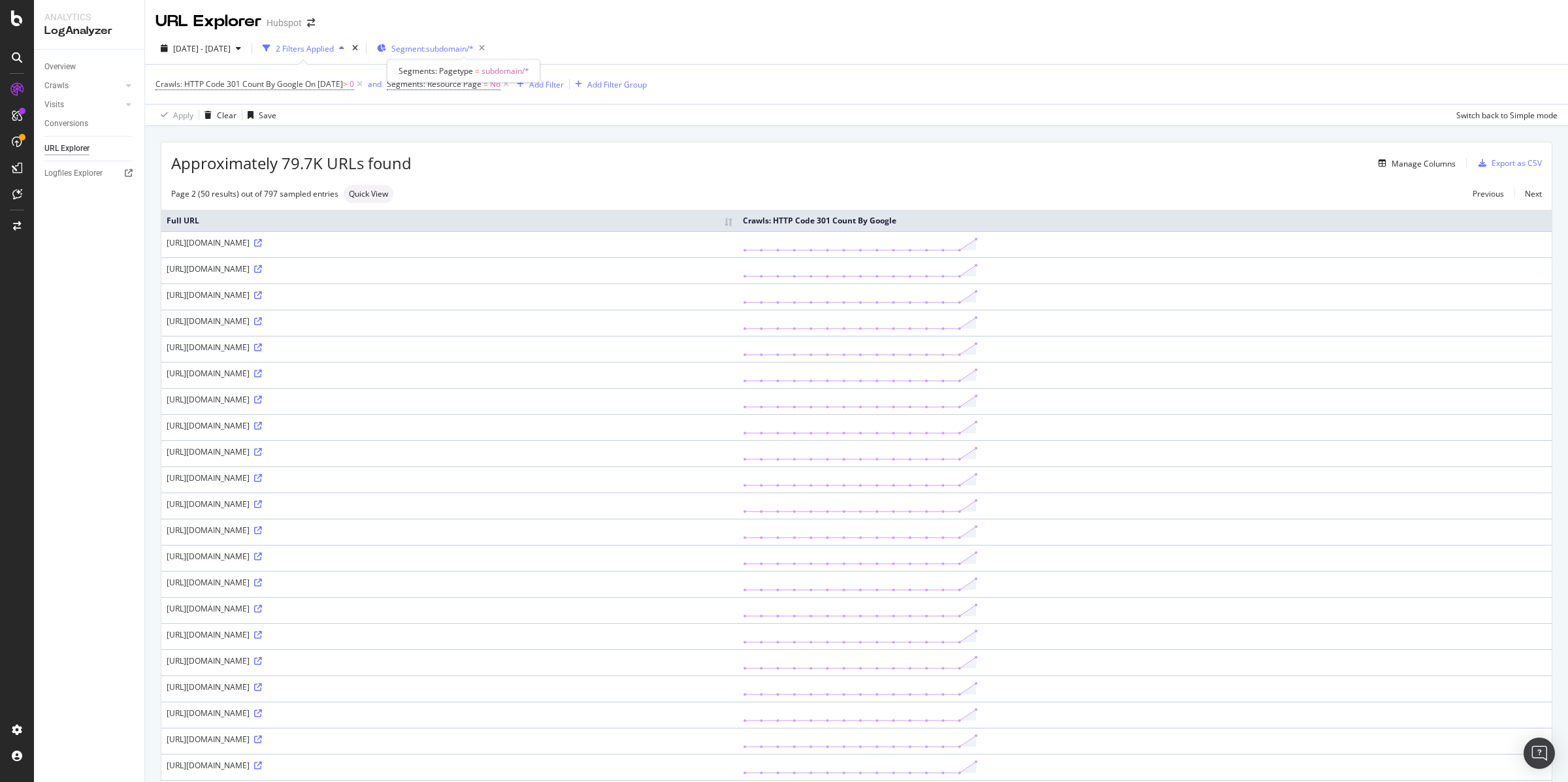
click at [451, 47] on span "Segment: subdomain/*" at bounding box center [433, 48] width 82 height 11
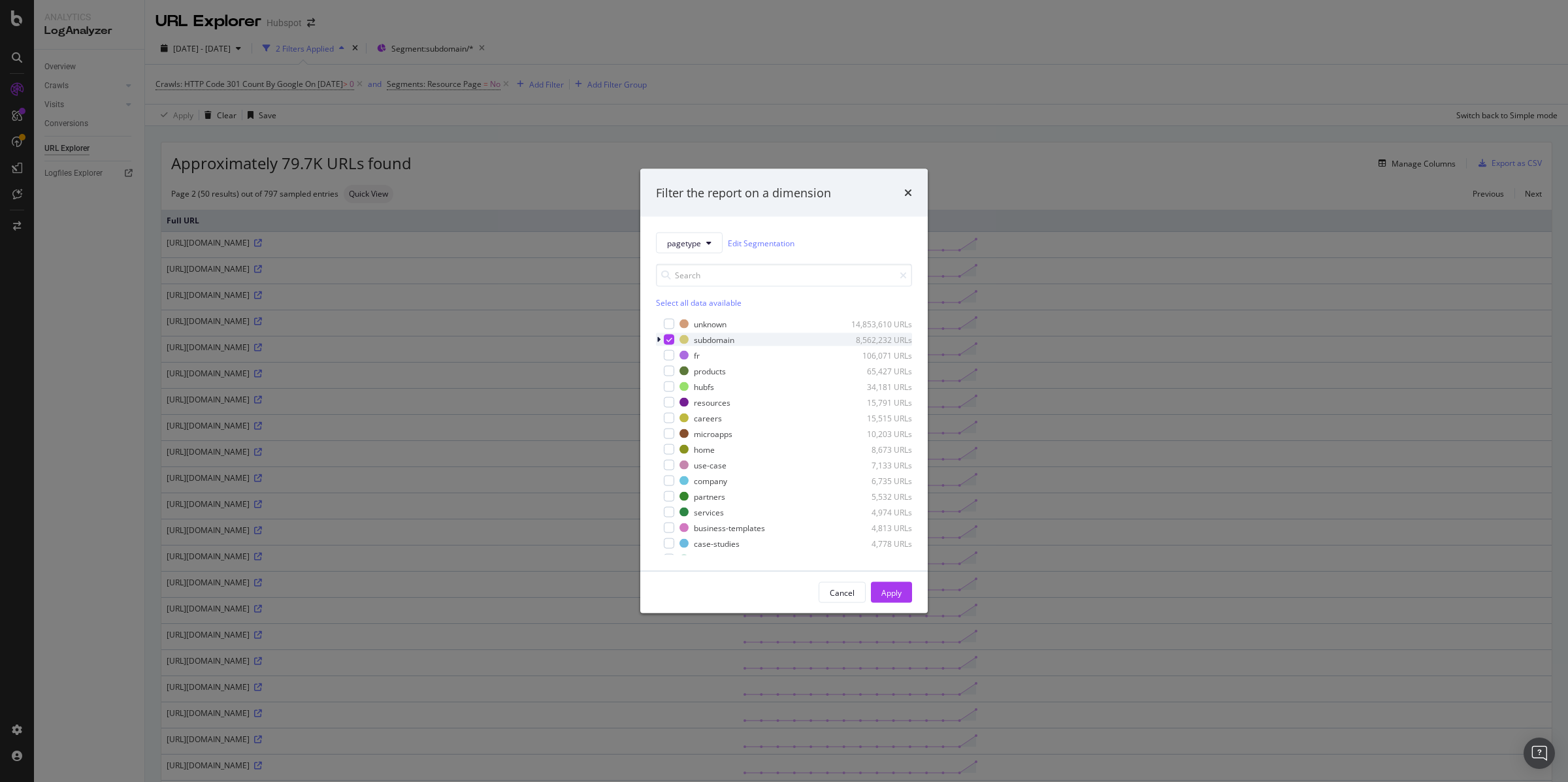
click at [669, 338] on icon "modal" at bounding box center [669, 340] width 6 height 7
click at [671, 340] on div "modal" at bounding box center [669, 340] width 11 height 11
click at [541, 159] on div "Filter the report on a dimension pagetype Edit Segmentation Select all data ava…" at bounding box center [784, 391] width 1568 height 782
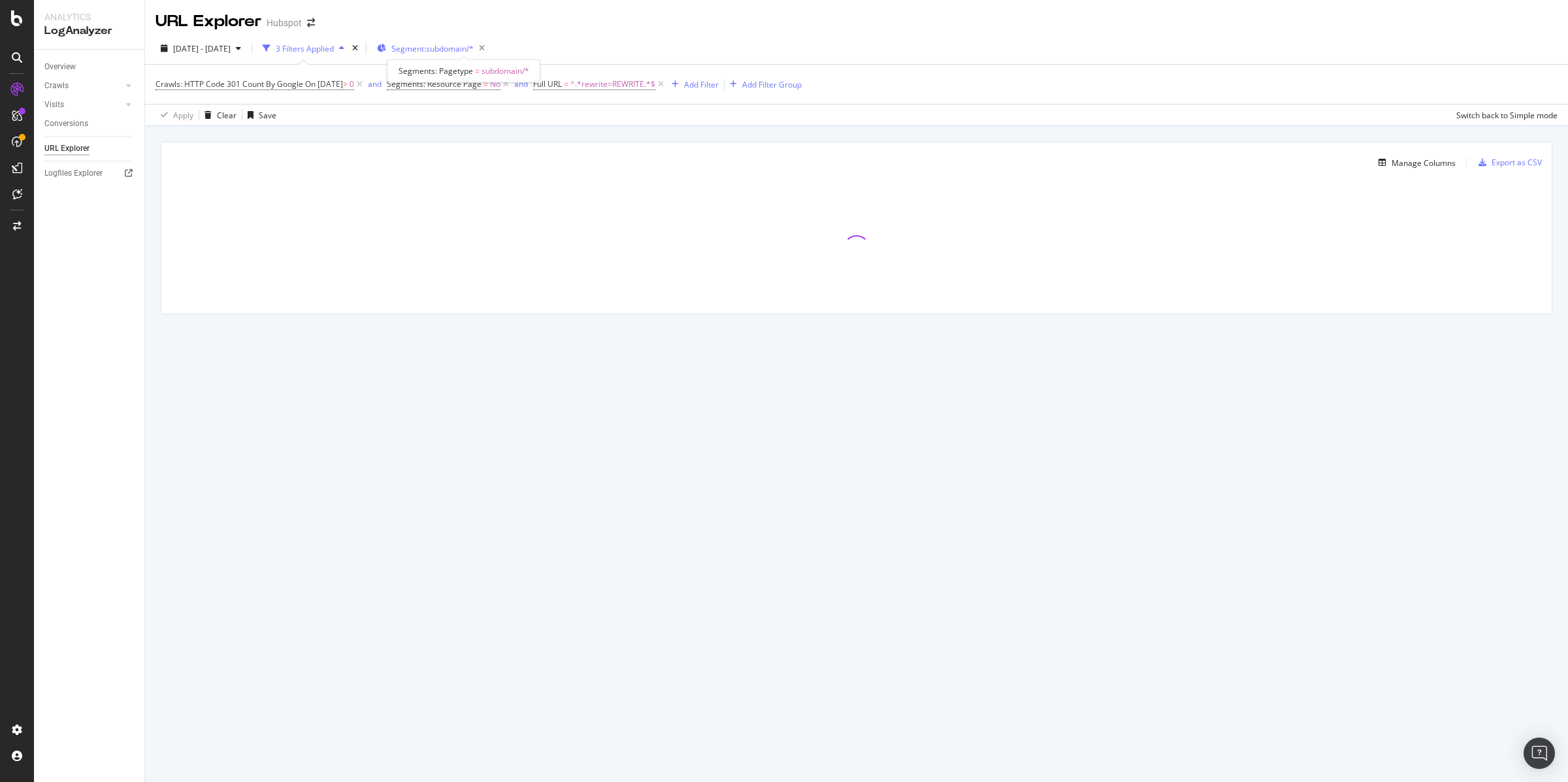
click at [441, 53] on span "Segment: subdomain/*" at bounding box center [433, 48] width 82 height 11
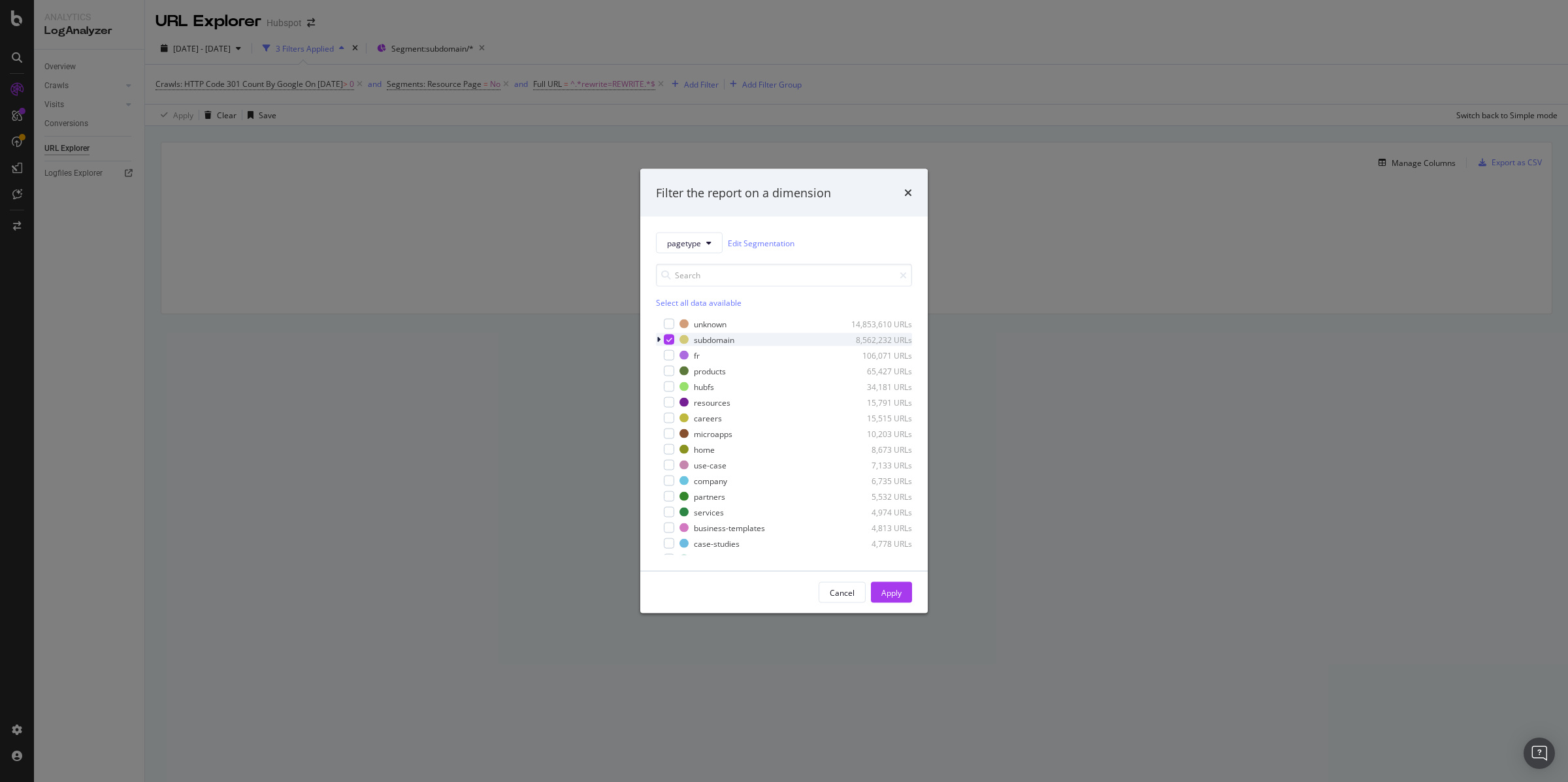
click at [671, 343] on icon "modal" at bounding box center [669, 340] width 6 height 7
click at [671, 343] on div "modal" at bounding box center [669, 340] width 11 height 11
click at [661, 342] on div "modal" at bounding box center [660, 340] width 8 height 13
click at [677, 374] on icon "modal" at bounding box center [677, 371] width 6 height 7
click at [885, 590] on div "Apply" at bounding box center [891, 592] width 21 height 11
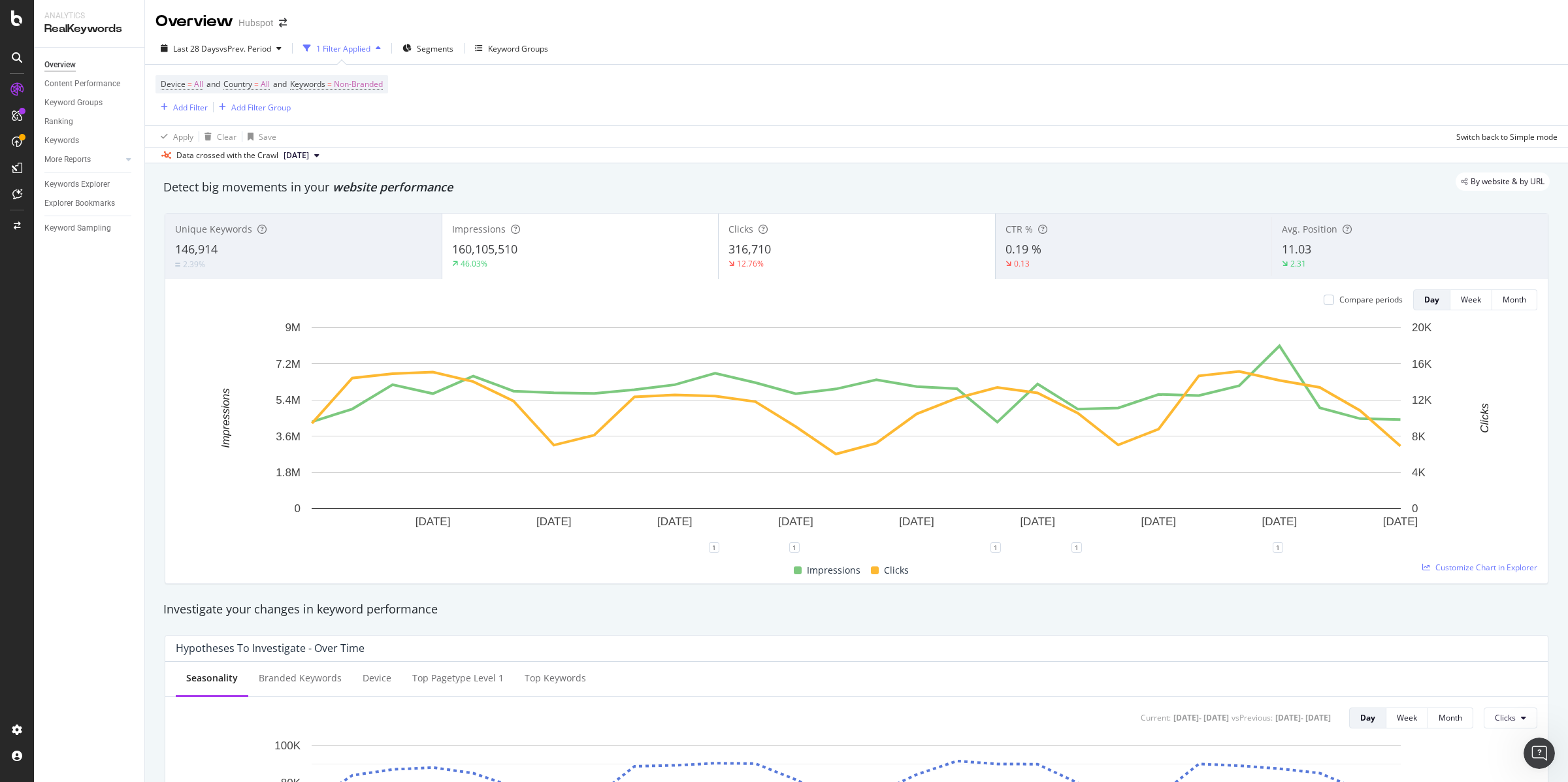
click at [920, 249] on div "316,710" at bounding box center [856, 250] width 256 height 17
